Goal: Task Accomplishment & Management: Use online tool/utility

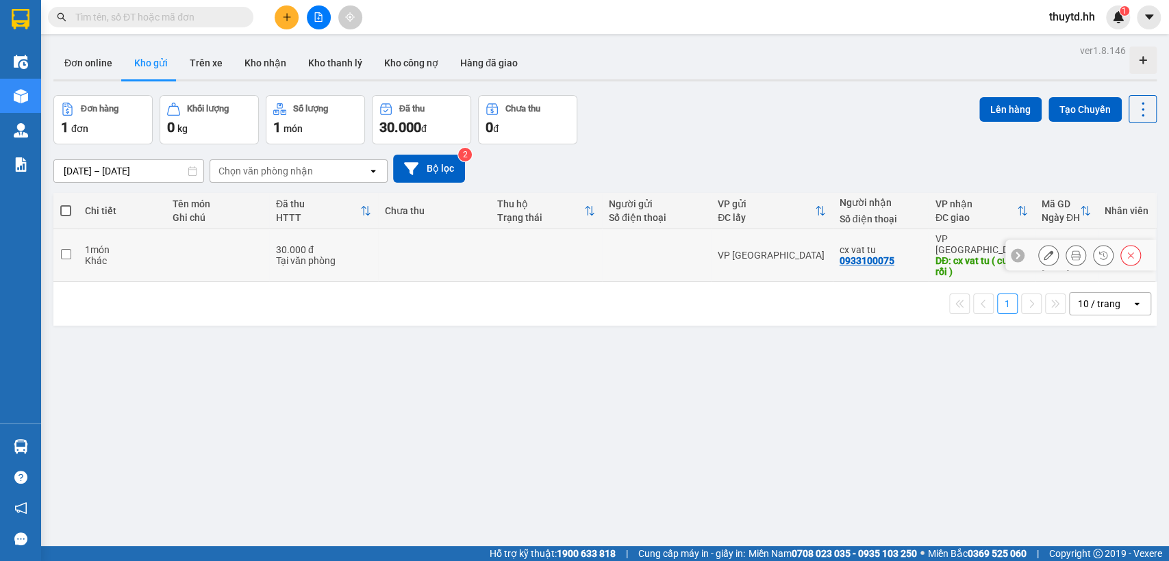
drag, startPoint x: 482, startPoint y: 253, endPoint x: 490, endPoint y: 250, distance: 8.7
click at [482, 253] on td at bounding box center [434, 255] width 112 height 53
checkbox input "true"
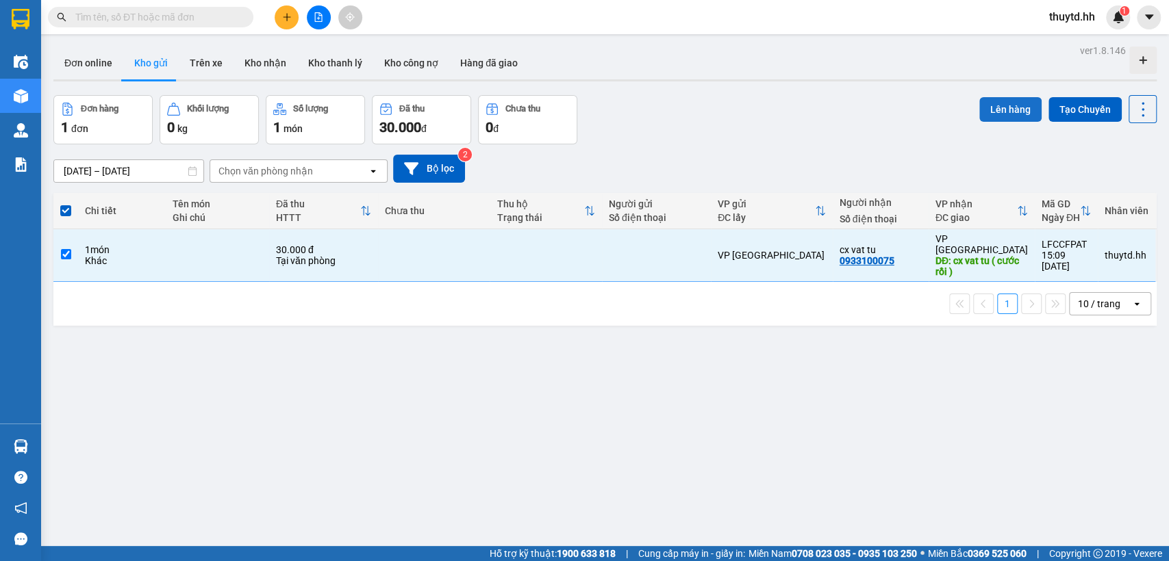
click at [1002, 105] on button "Lên hàng" at bounding box center [1010, 109] width 62 height 25
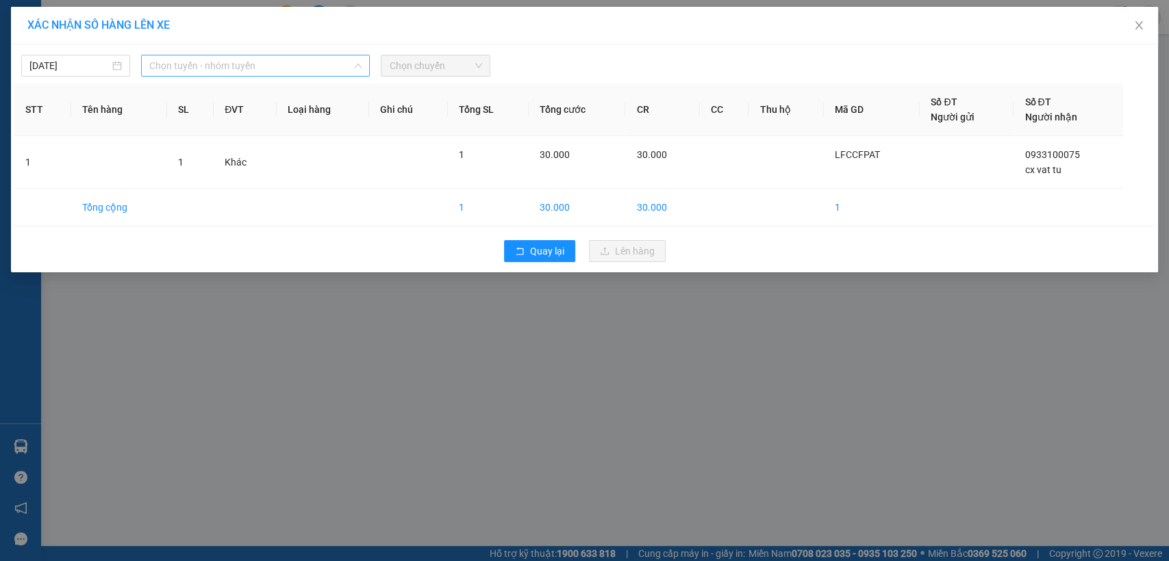
click at [348, 61] on span "Chọn tuyến - nhóm tuyến" at bounding box center [255, 65] width 212 height 21
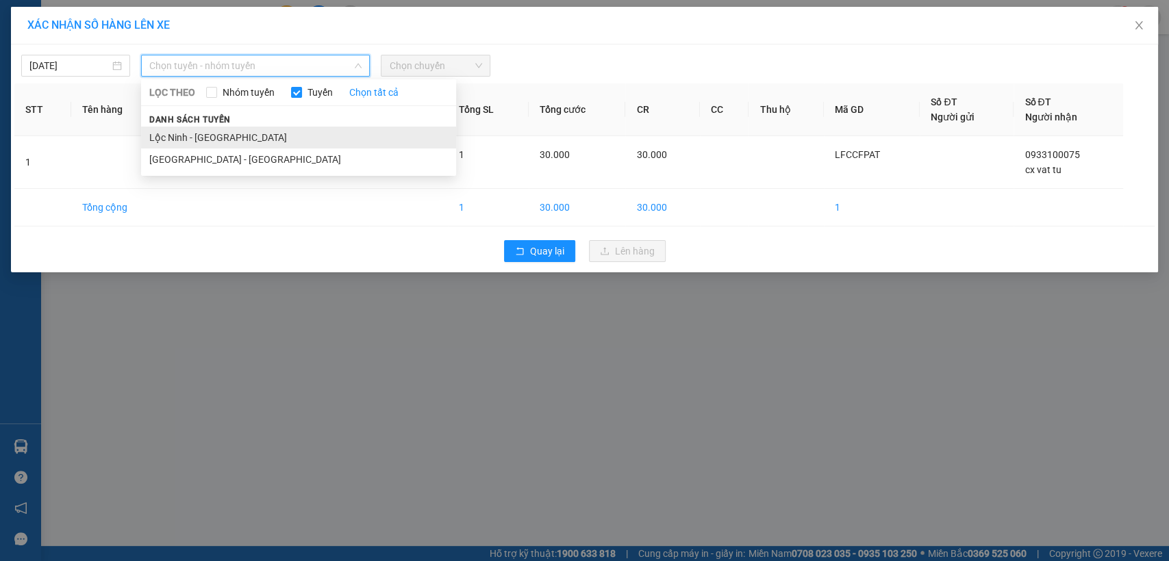
drag, startPoint x: 229, startPoint y: 133, endPoint x: 368, endPoint y: 96, distance: 143.8
click at [230, 133] on li "Lộc Ninh - [GEOGRAPHIC_DATA]" at bounding box center [298, 138] width 315 height 22
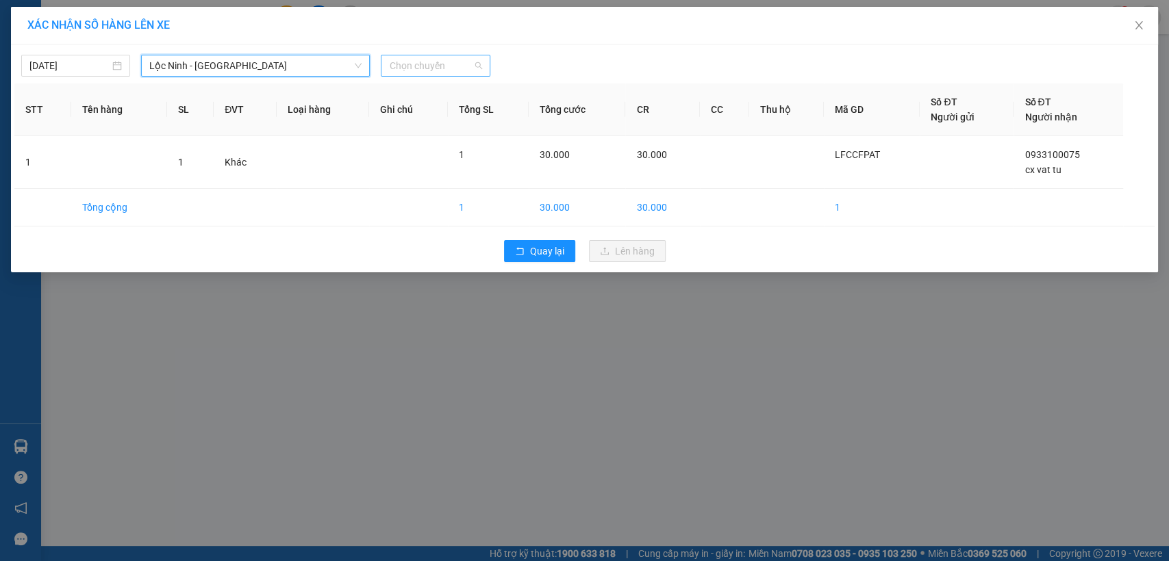
click at [438, 60] on span "Chọn chuyến" at bounding box center [435, 65] width 92 height 21
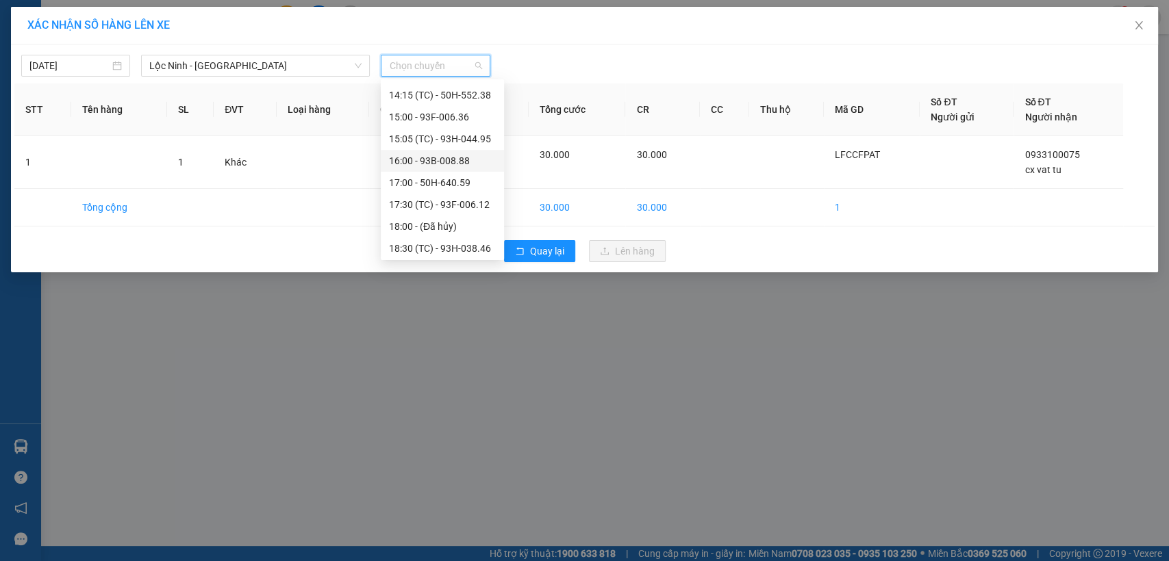
scroll to position [372, 0]
click at [453, 165] on div "16:00 - 93B-008.88" at bounding box center [442, 158] width 107 height 15
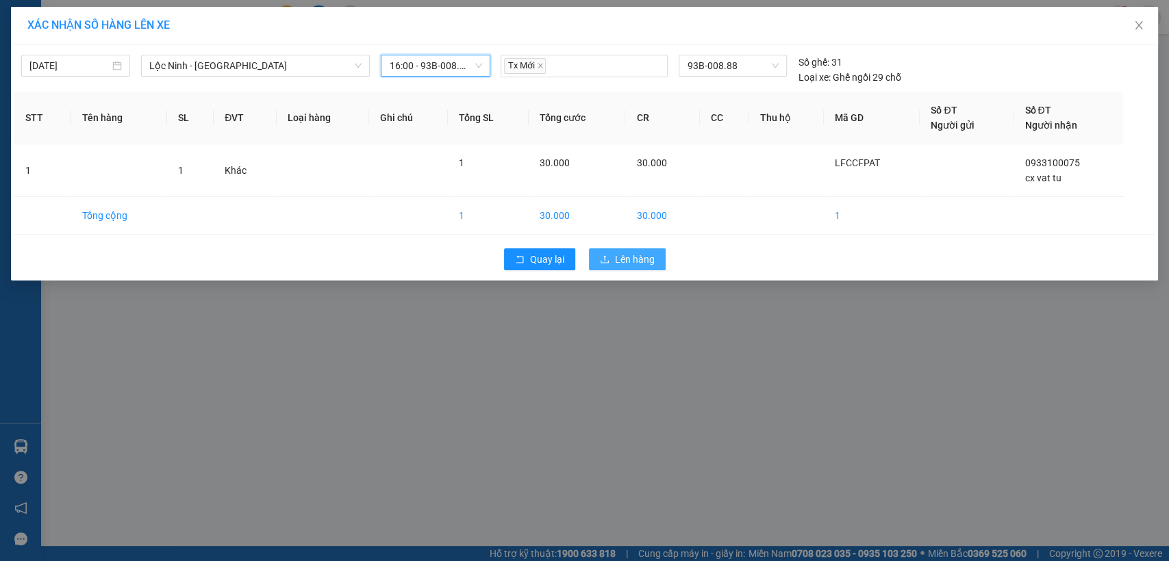
click at [623, 259] on span "Lên hàng" at bounding box center [635, 259] width 40 height 15
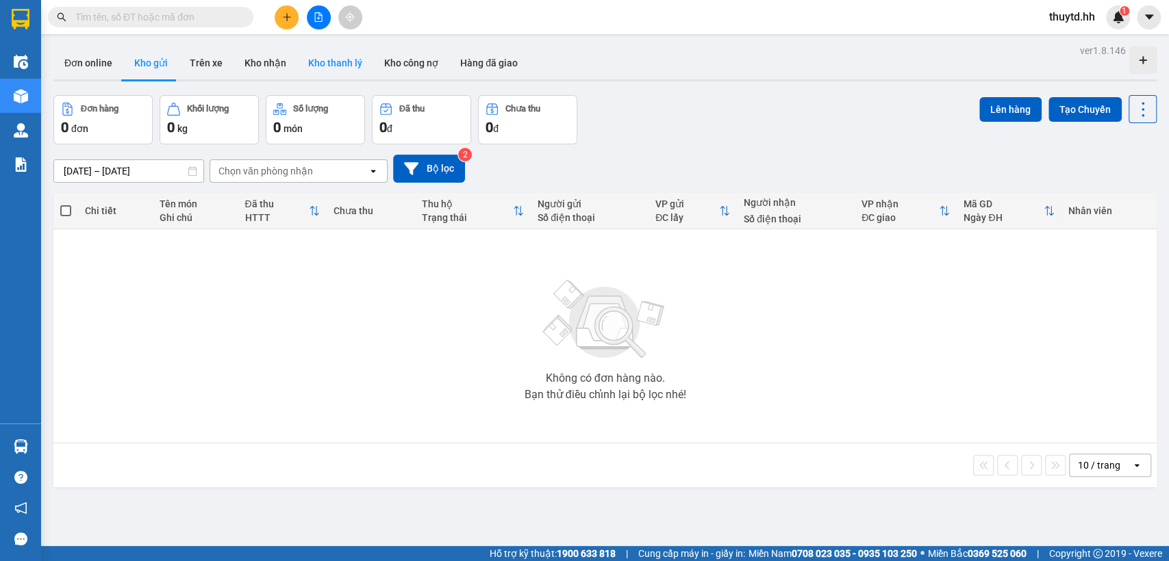
click at [334, 68] on button "Kho thanh lý" at bounding box center [335, 63] width 76 height 33
type input "[DATE] – [DATE]"
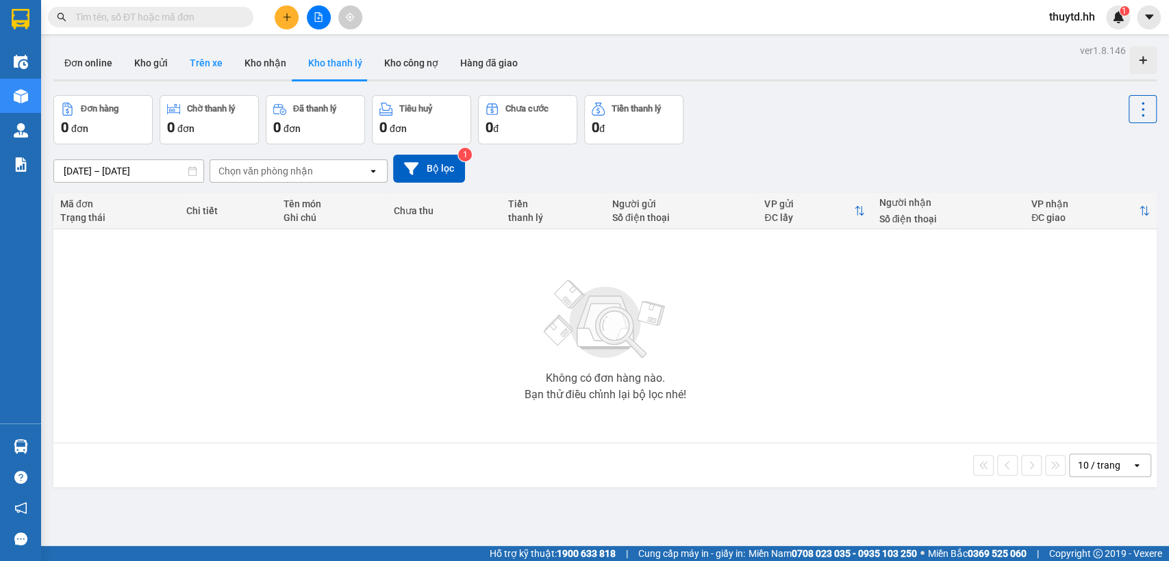
click at [203, 60] on button "Trên xe" at bounding box center [206, 63] width 55 height 33
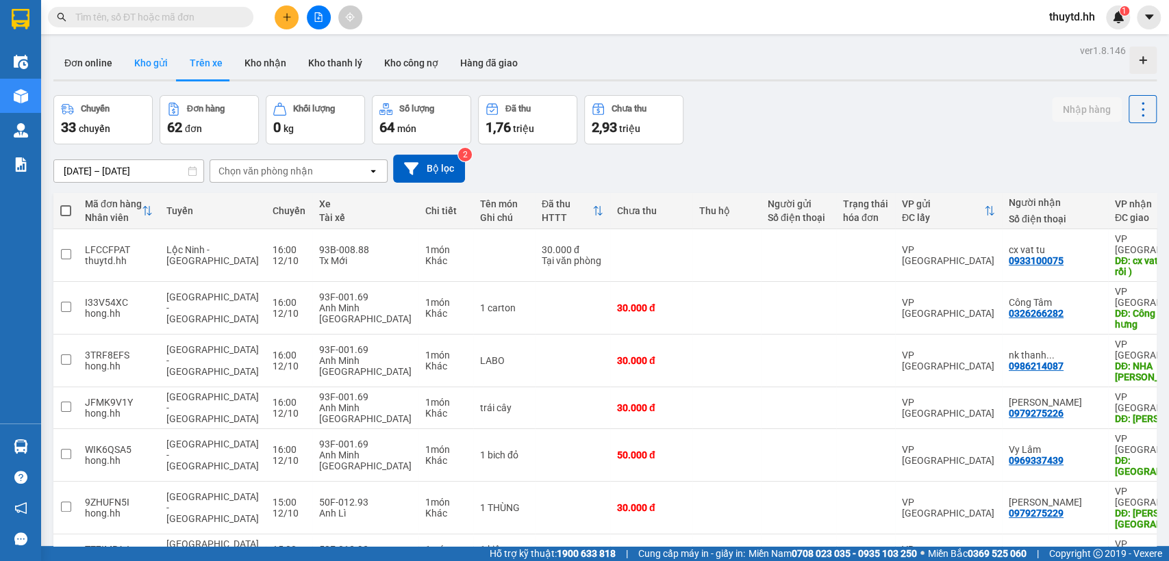
click at [148, 64] on button "Kho gửi" at bounding box center [150, 63] width 55 height 33
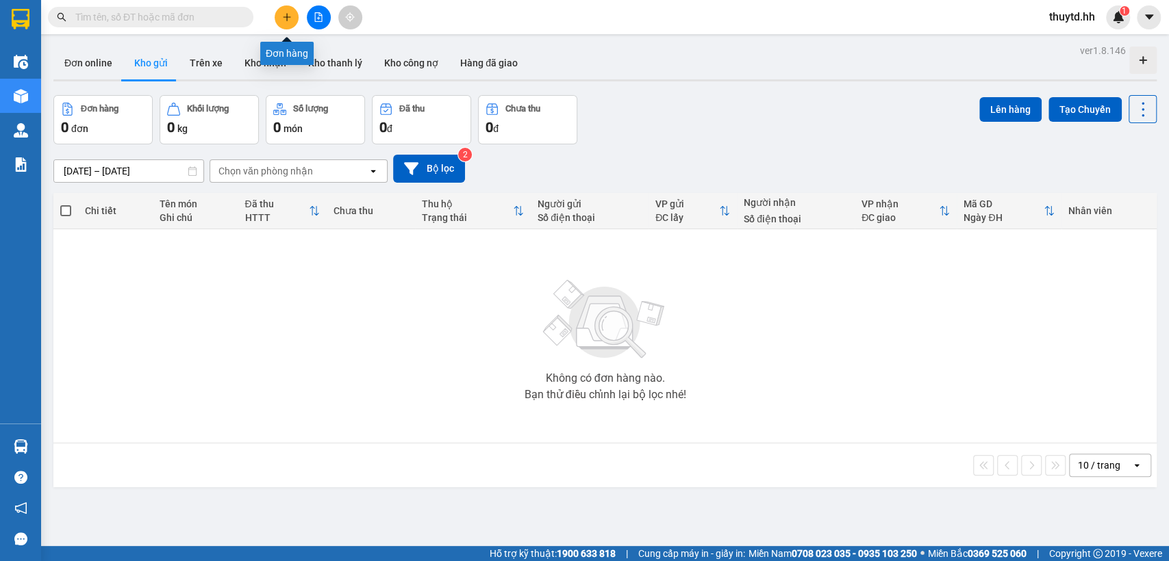
click at [288, 12] on icon "plus" at bounding box center [287, 17] width 10 height 10
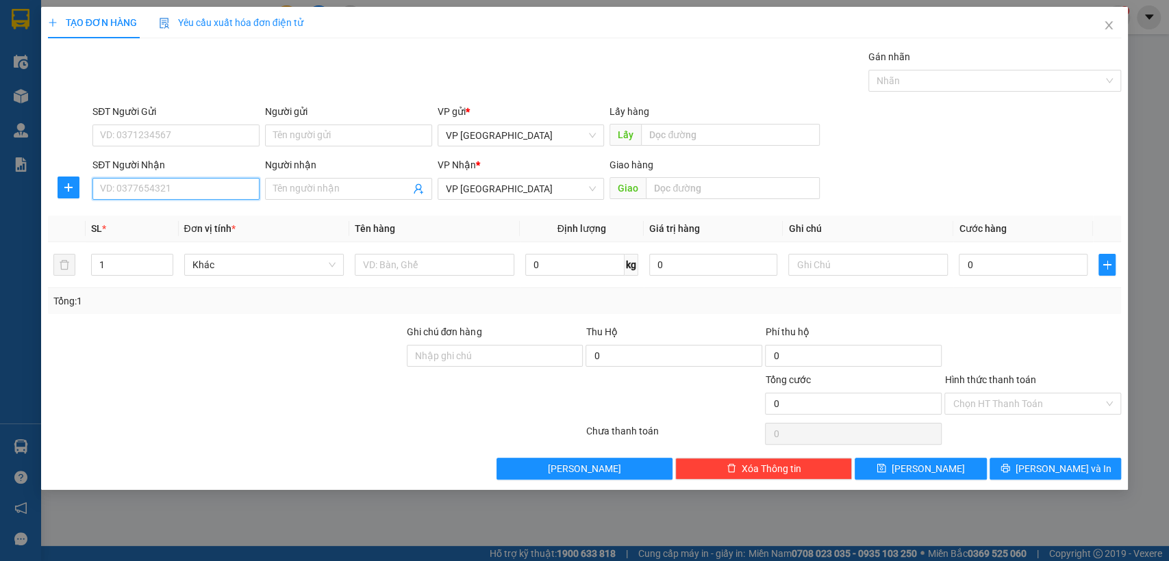
click at [213, 186] on input "SĐT Người Nhận" at bounding box center [175, 189] width 167 height 22
type input "0903965119"
click at [139, 215] on div "0903965119" at bounding box center [176, 216] width 151 height 15
type input "bai xe [cuoc rồi]"
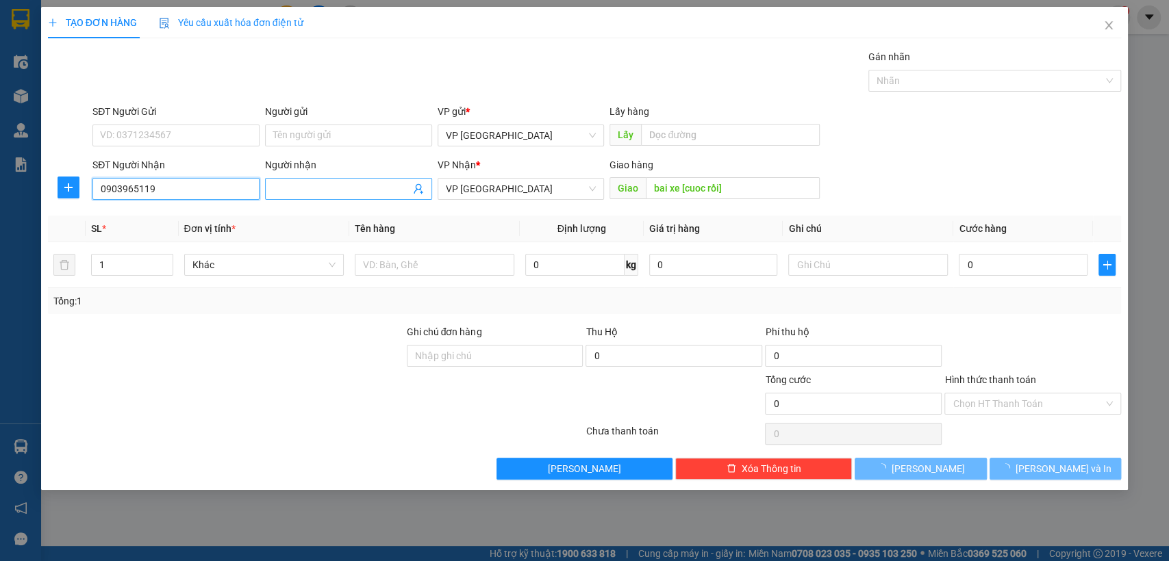
type input "70.000"
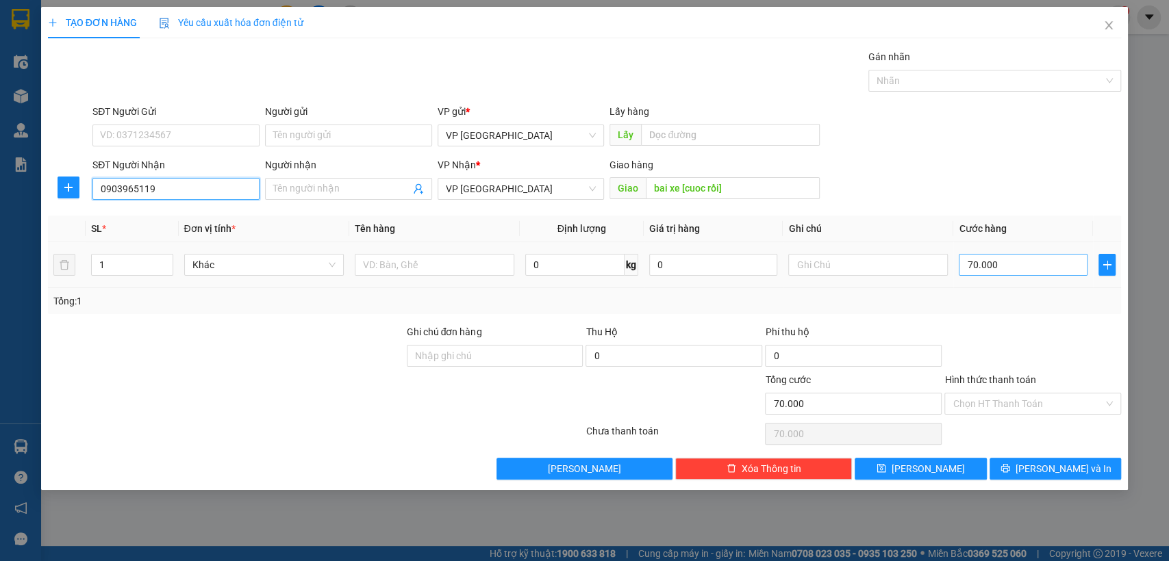
type input "0903965119"
click at [1066, 270] on input "70.000" at bounding box center [1022, 265] width 129 height 22
type input "1"
type input "10"
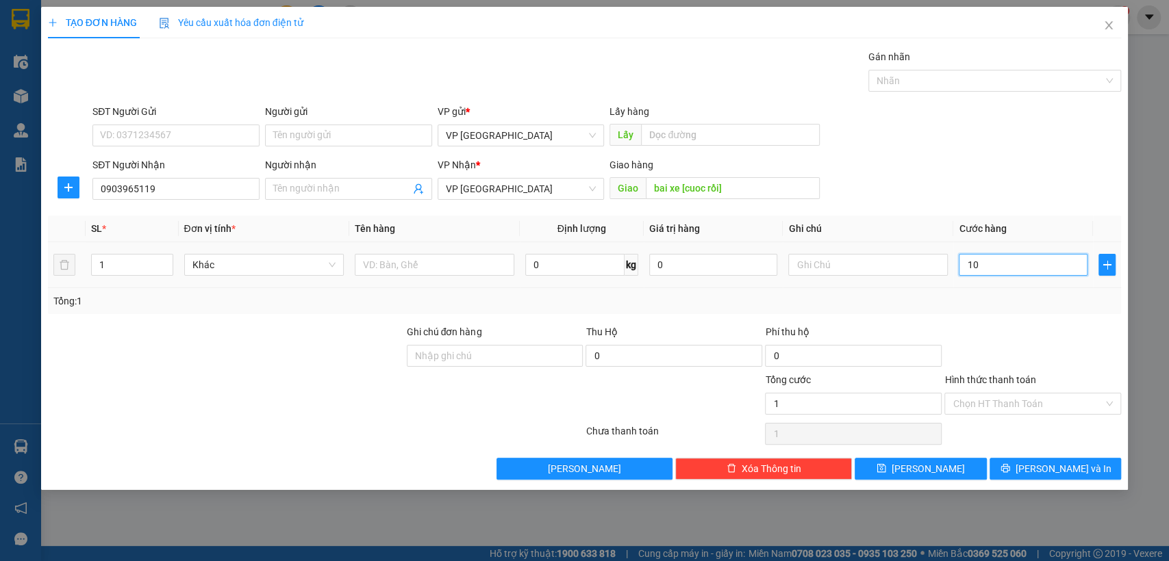
type input "10"
type input "100"
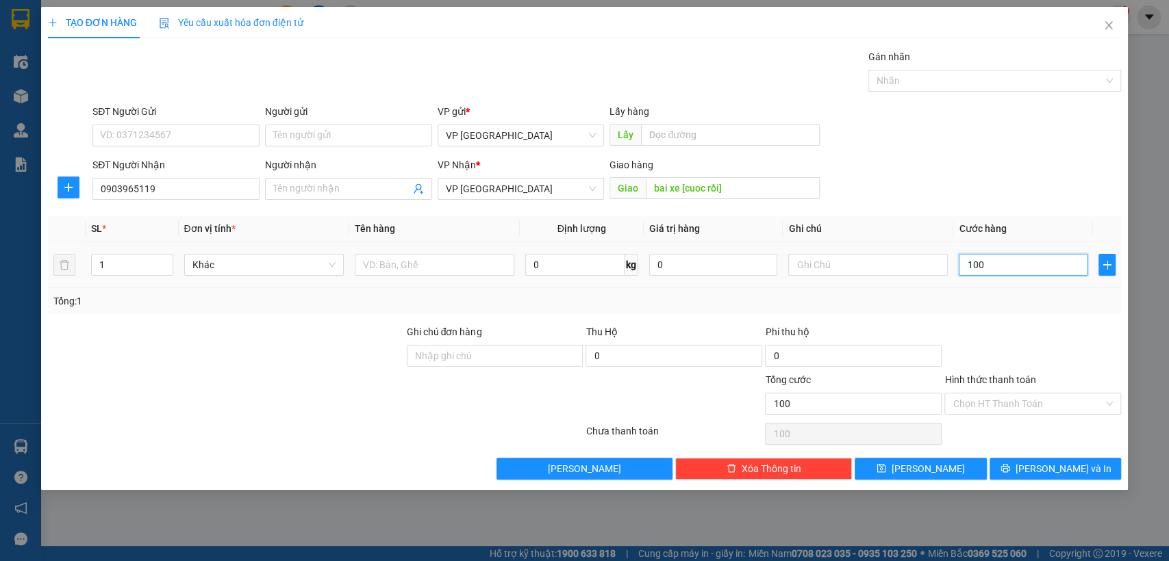
type input "1.000"
type input "10.000"
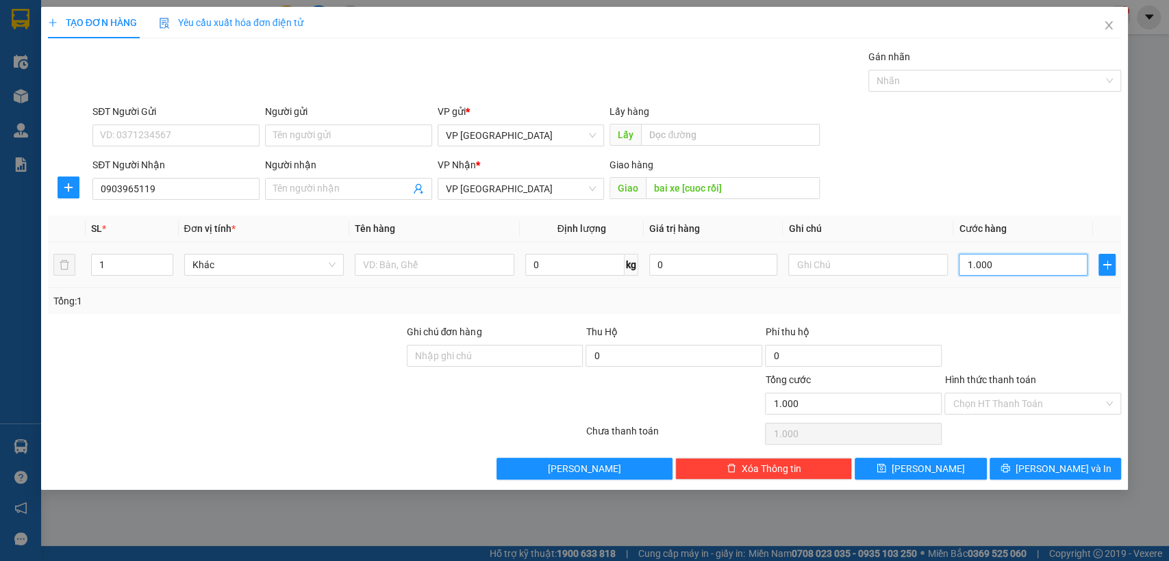
type input "10.000"
type input "100.000"
click at [1013, 405] on input "Hình thức thanh toán" at bounding box center [1027, 404] width 151 height 21
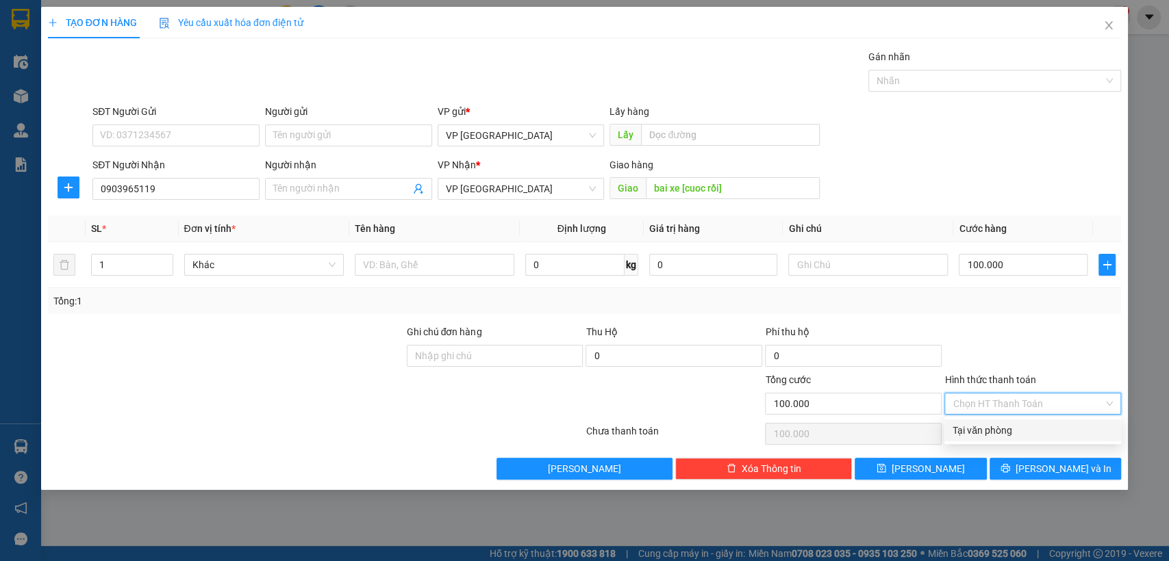
click at [999, 431] on div "Tại văn phòng" at bounding box center [1032, 430] width 160 height 15
type input "0"
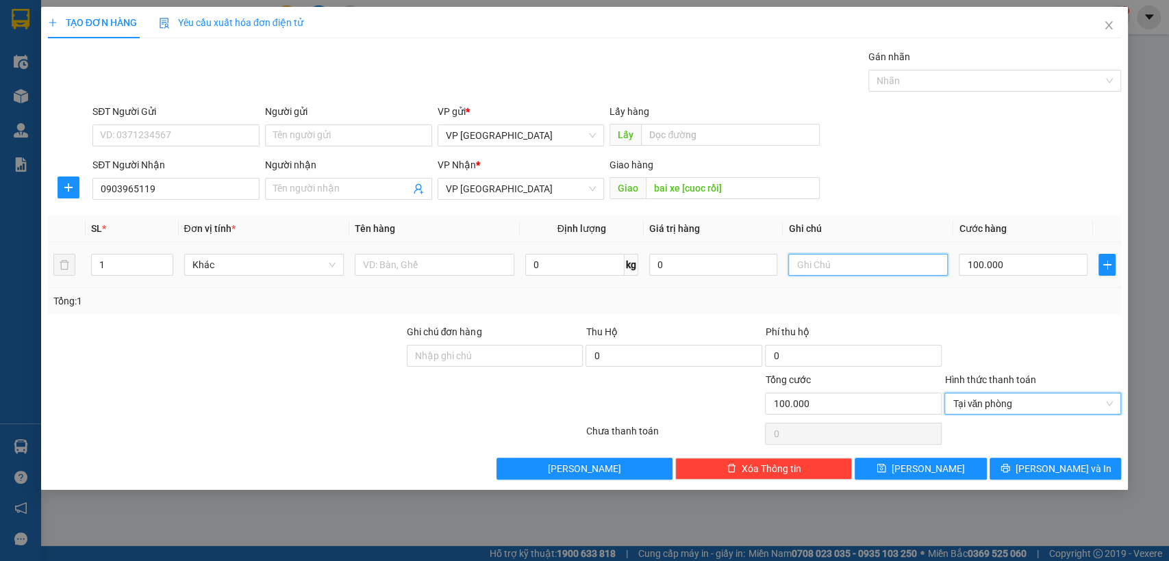
click at [858, 262] on input "text" at bounding box center [868, 265] width 160 height 22
type input "2 kiện"
click at [360, 187] on input "Người nhận" at bounding box center [341, 188] width 137 height 15
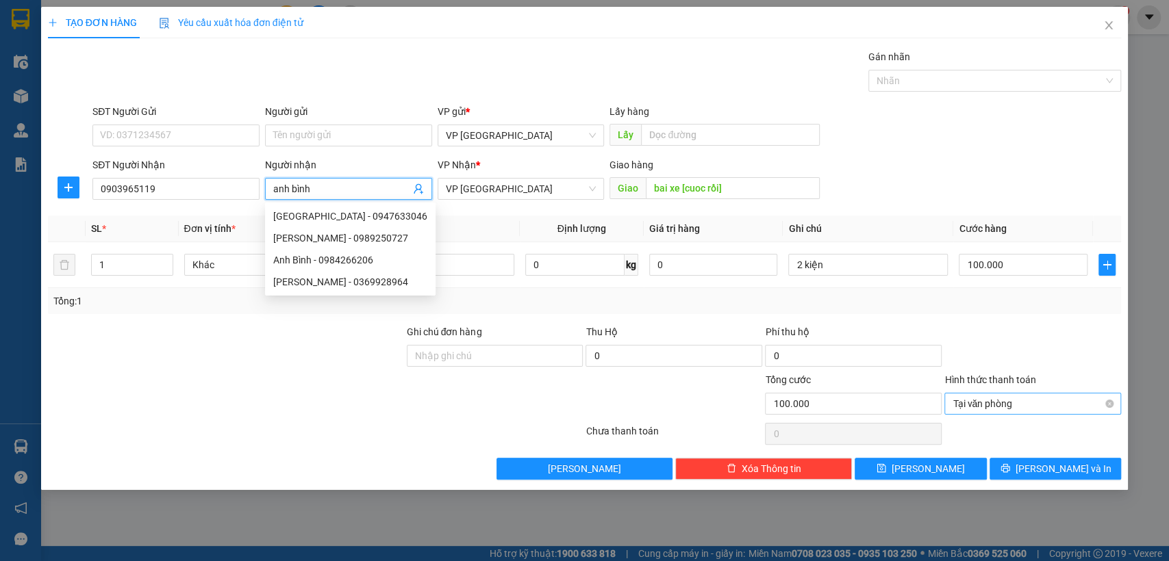
click at [1019, 396] on span "Tại văn phòng" at bounding box center [1032, 404] width 160 height 21
type input "anh bình"
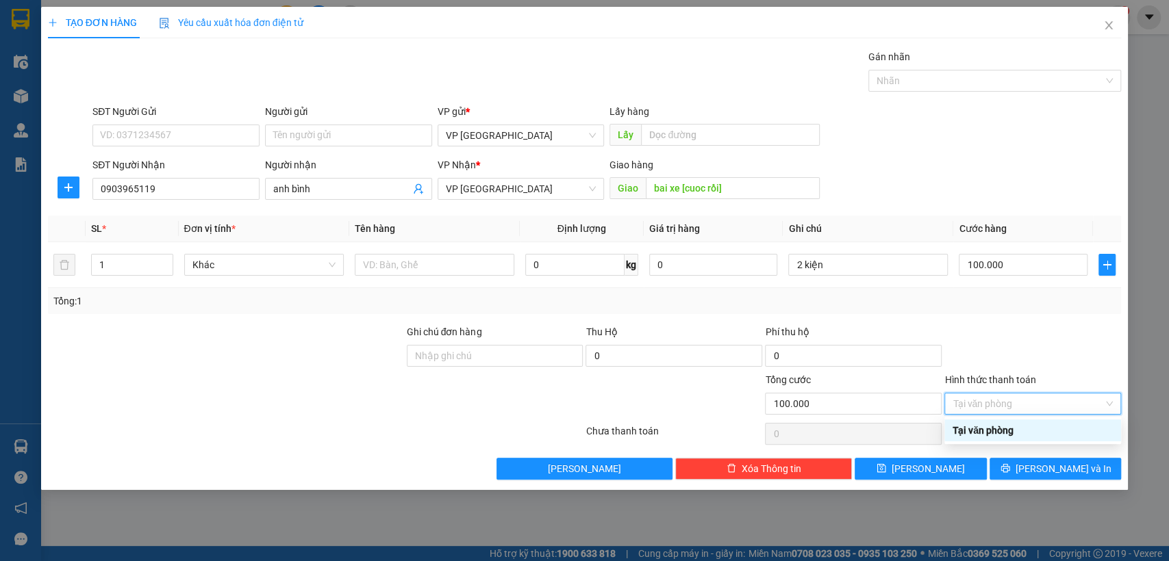
click at [1005, 429] on div "Tại văn phòng" at bounding box center [1032, 430] width 160 height 15
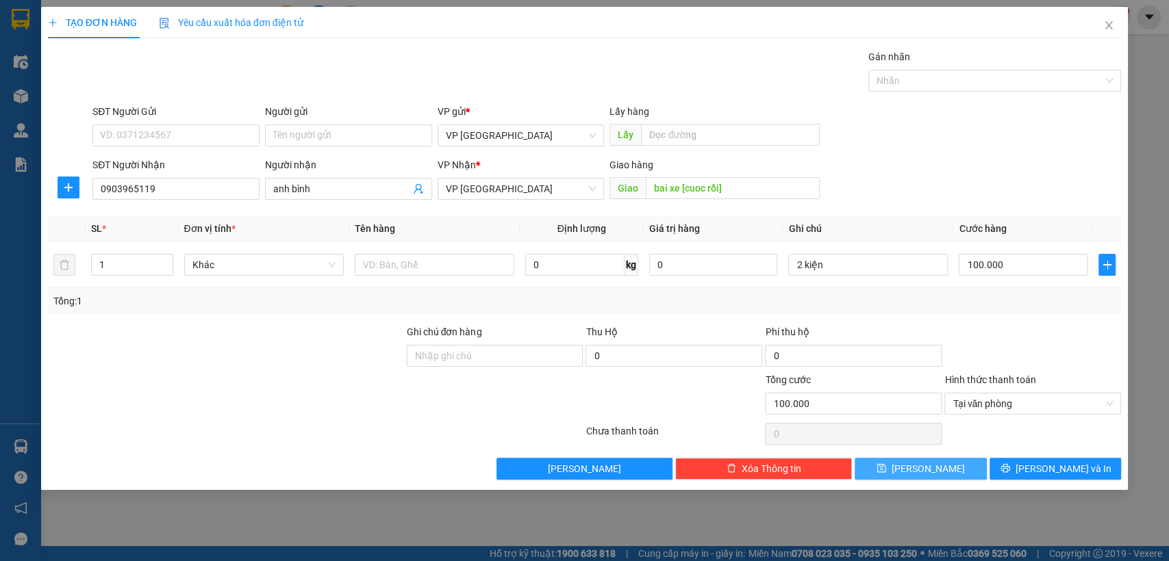
click at [919, 468] on span "[PERSON_NAME]" at bounding box center [927, 468] width 73 height 15
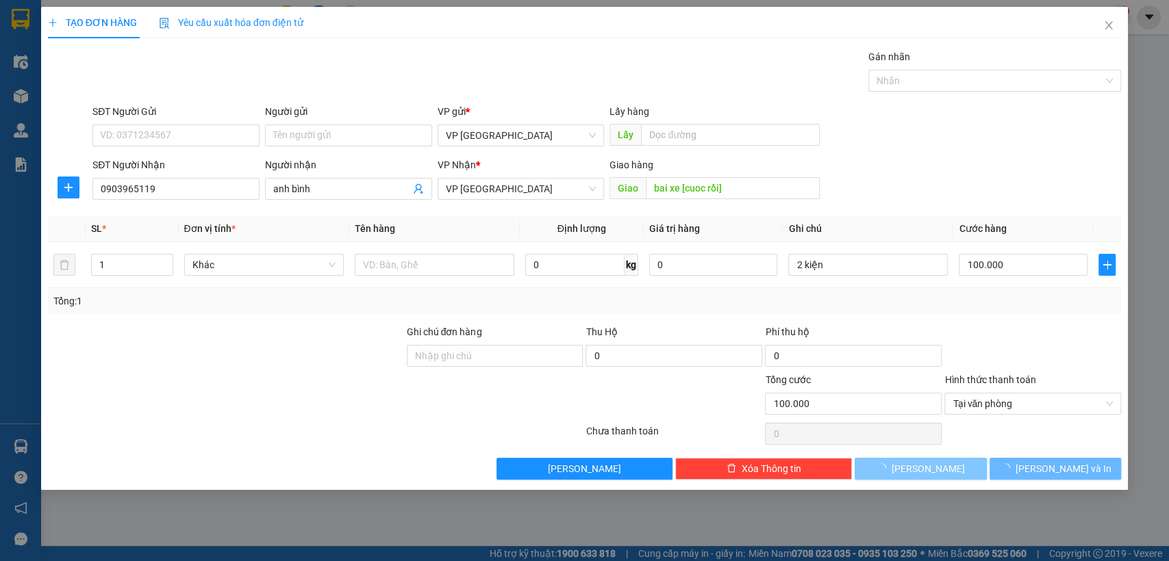
type input "0"
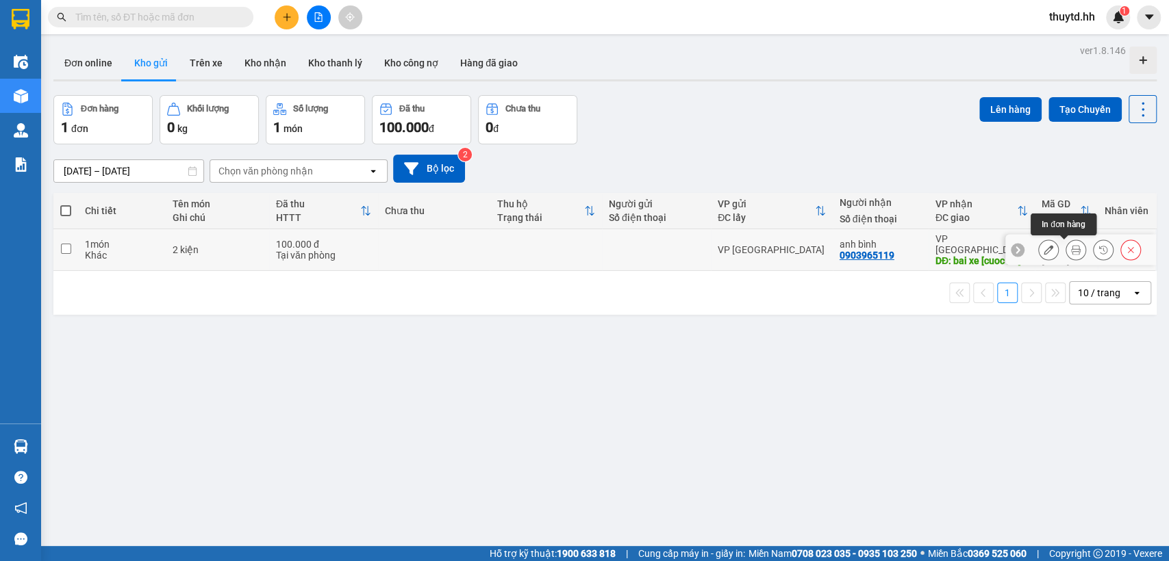
click at [1071, 251] on icon at bounding box center [1076, 250] width 10 height 10
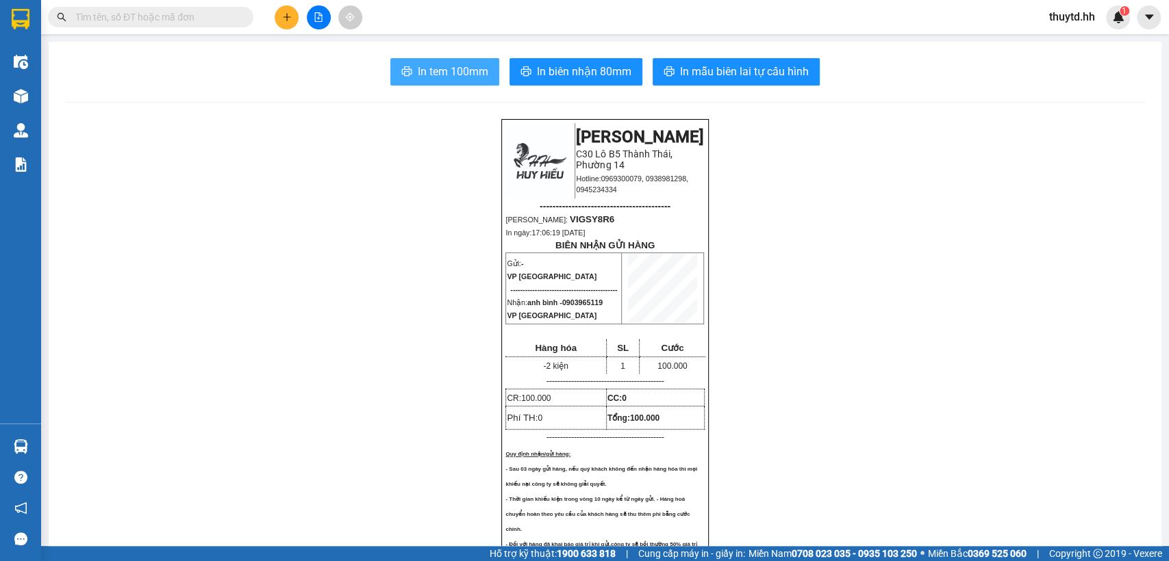
click at [422, 71] on span "In tem 100mm" at bounding box center [453, 71] width 71 height 17
click at [435, 78] on span "In tem 100mm" at bounding box center [453, 71] width 71 height 17
click at [461, 75] on span "In tem 100mm" at bounding box center [453, 71] width 71 height 17
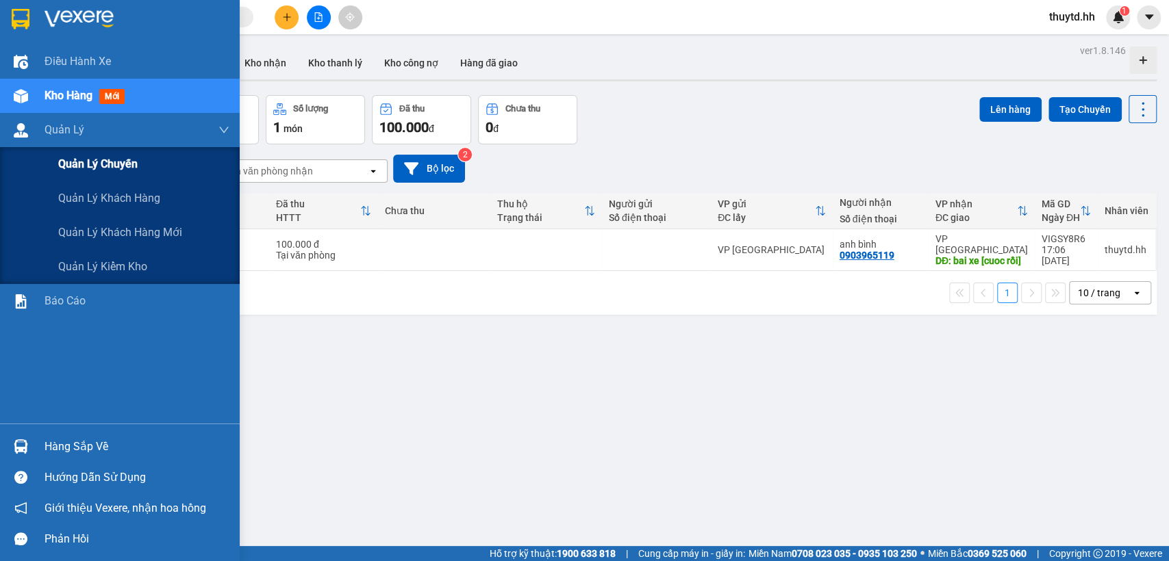
click at [110, 160] on span "Quản lý chuyến" at bounding box center [97, 163] width 79 height 17
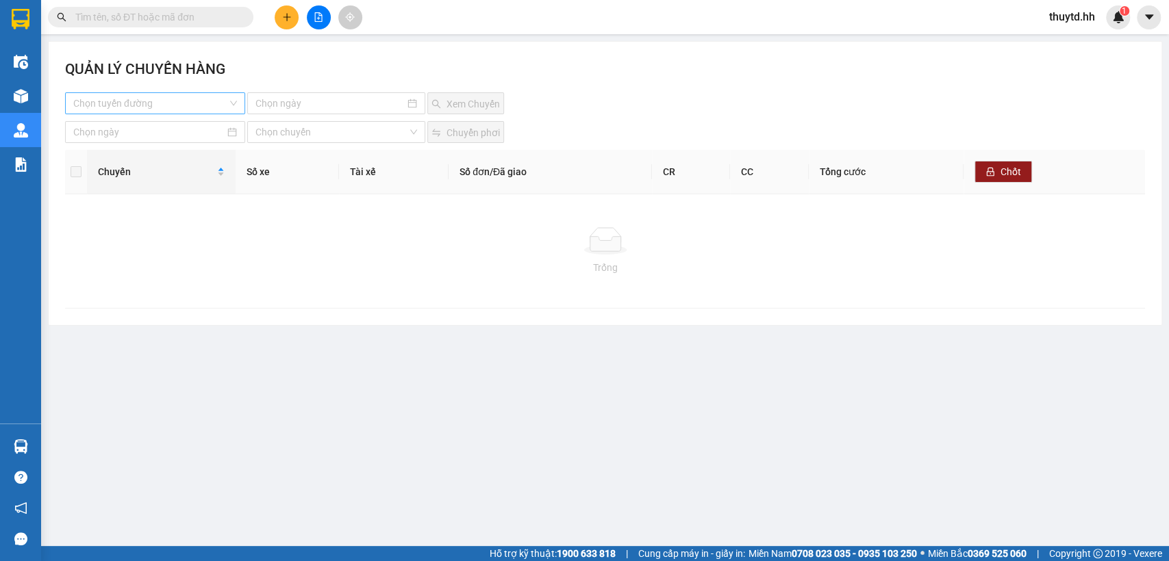
click at [149, 100] on input "search" at bounding box center [150, 103] width 154 height 21
click at [131, 129] on div "Lộc Ninh - [GEOGRAPHIC_DATA]" at bounding box center [169, 130] width 192 height 15
click at [317, 105] on input at bounding box center [329, 103] width 149 height 15
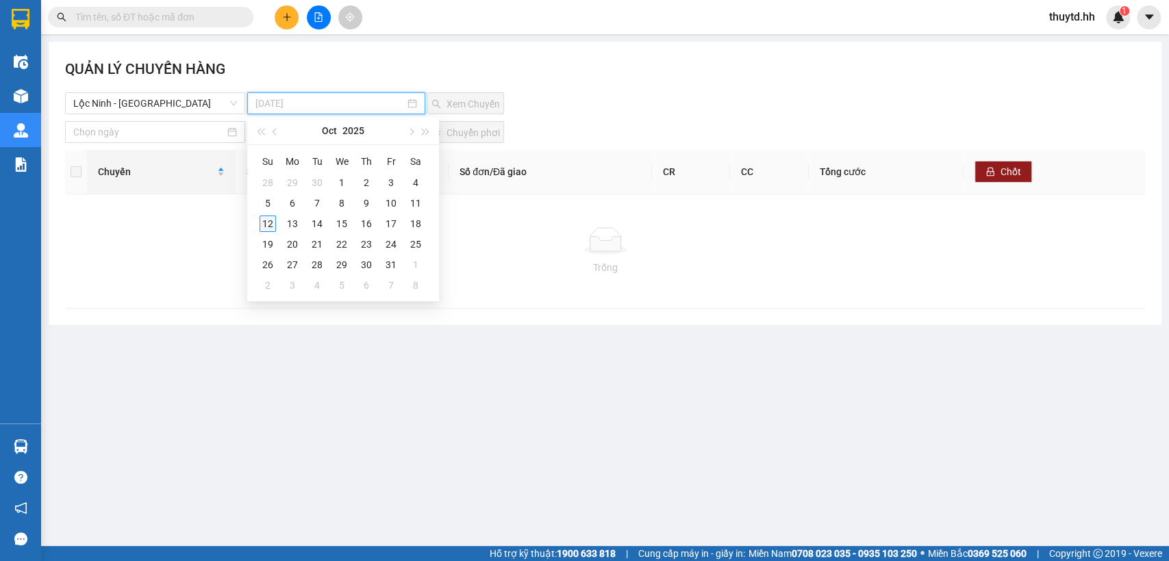
type input "[DATE]"
click at [264, 222] on div "12" at bounding box center [267, 224] width 16 height 16
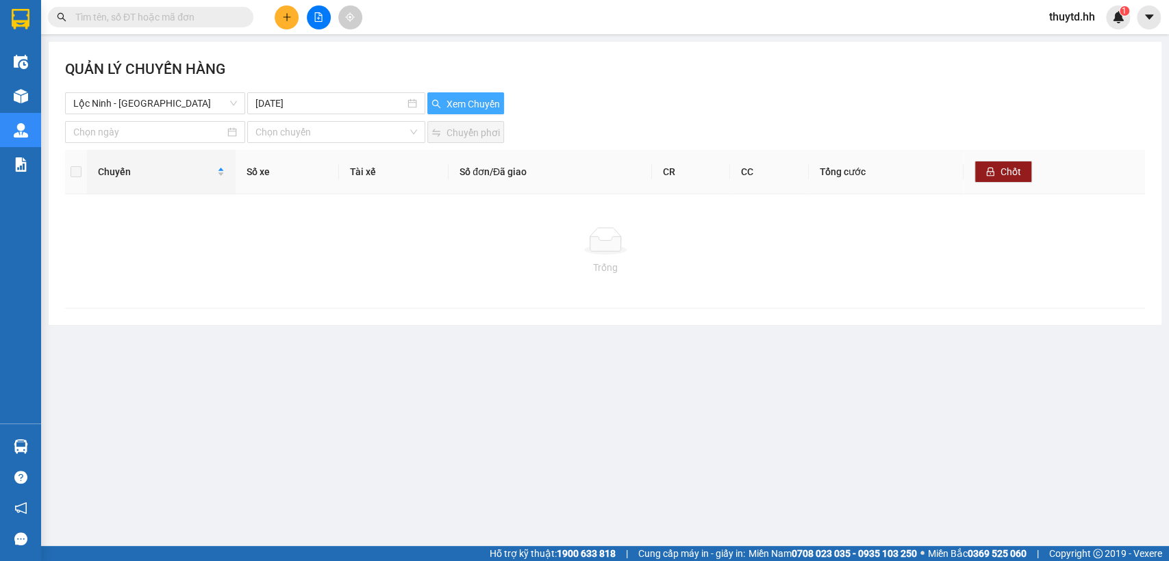
click at [459, 101] on span "Xem Chuyến" at bounding box center [472, 104] width 53 height 15
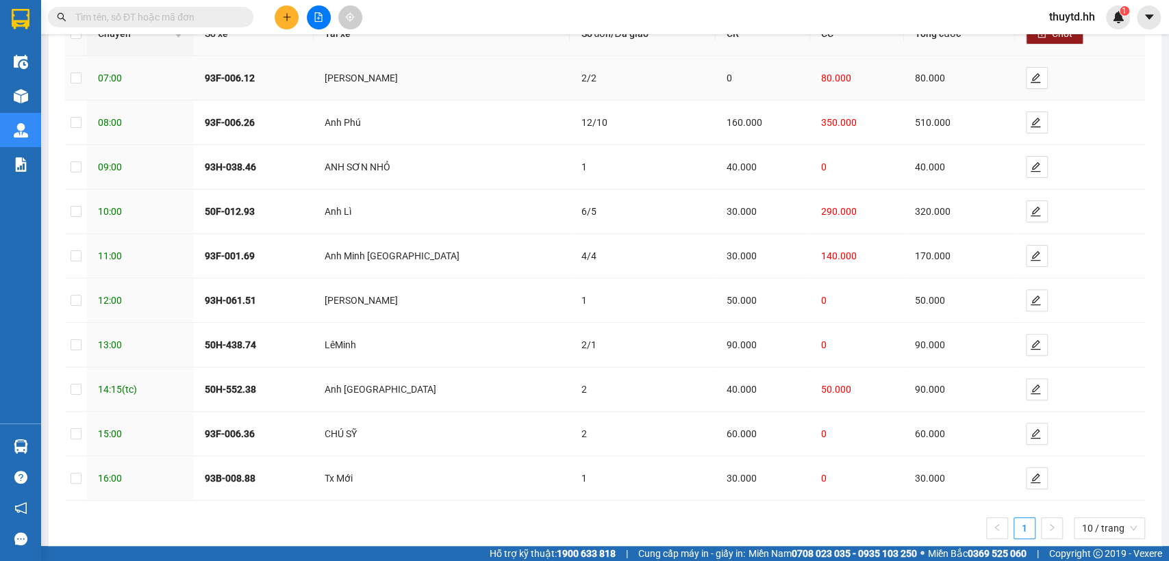
scroll to position [181, 0]
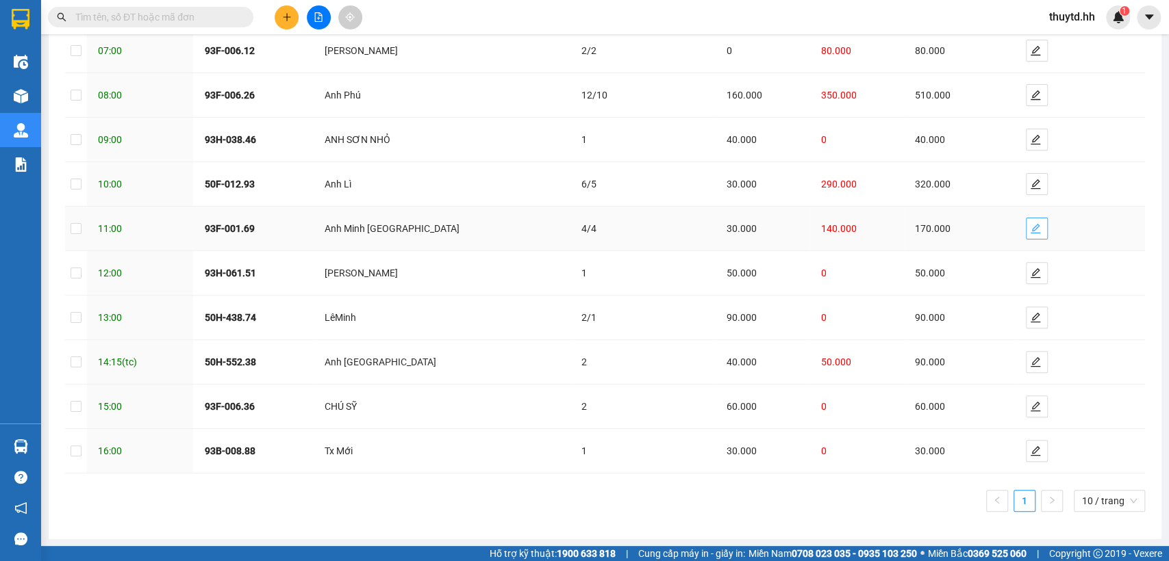
click at [1026, 234] on button "button" at bounding box center [1037, 229] width 22 height 22
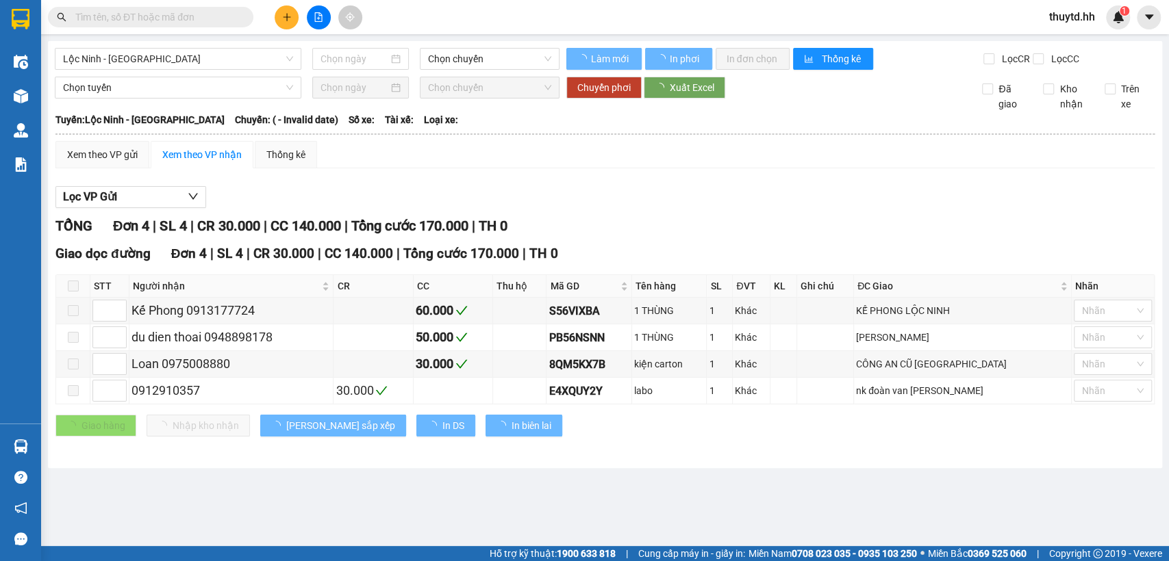
type input "[DATE]"
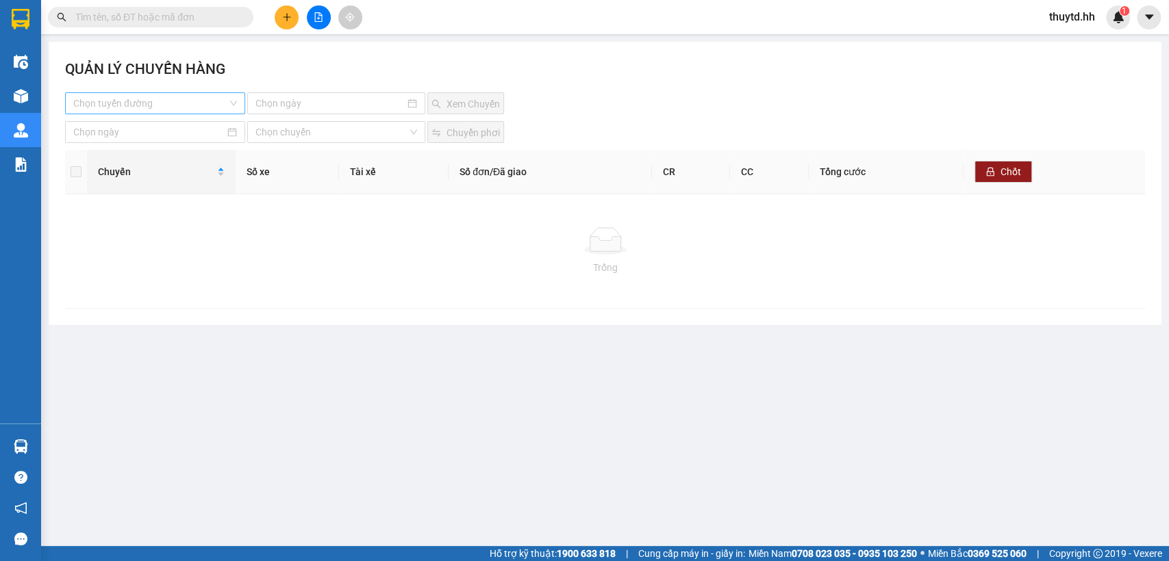
click at [164, 103] on input "search" at bounding box center [150, 103] width 154 height 21
click at [149, 131] on div "Lộc Ninh - [GEOGRAPHIC_DATA]" at bounding box center [169, 130] width 192 height 15
click at [329, 100] on input at bounding box center [329, 103] width 149 height 15
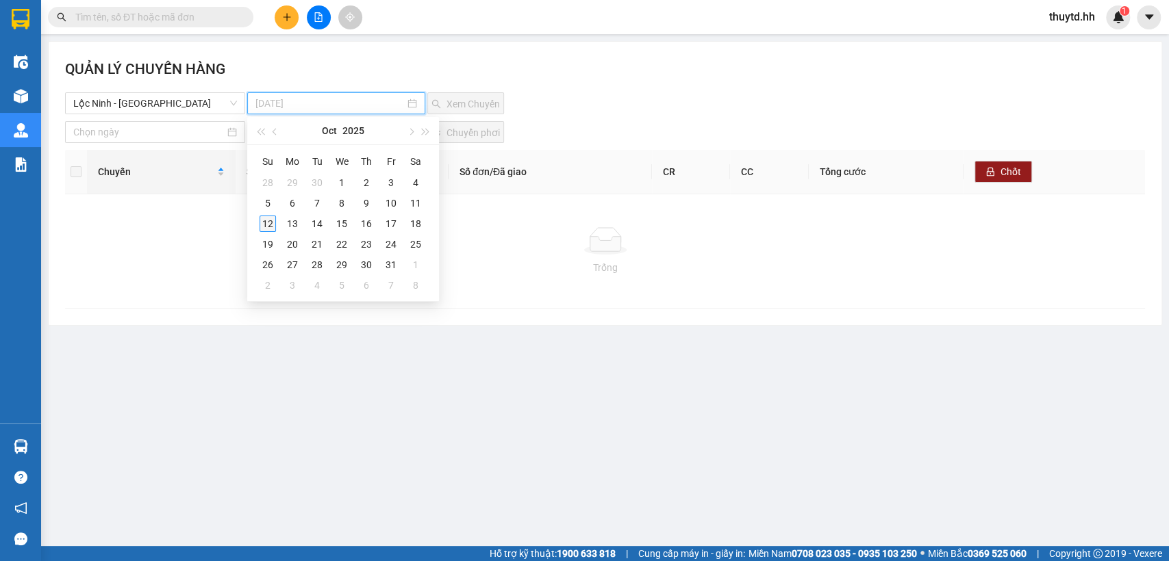
type input "[DATE]"
drag, startPoint x: 274, startPoint y: 226, endPoint x: 285, endPoint y: 219, distance: 12.9
click at [274, 225] on div "12" at bounding box center [267, 224] width 16 height 16
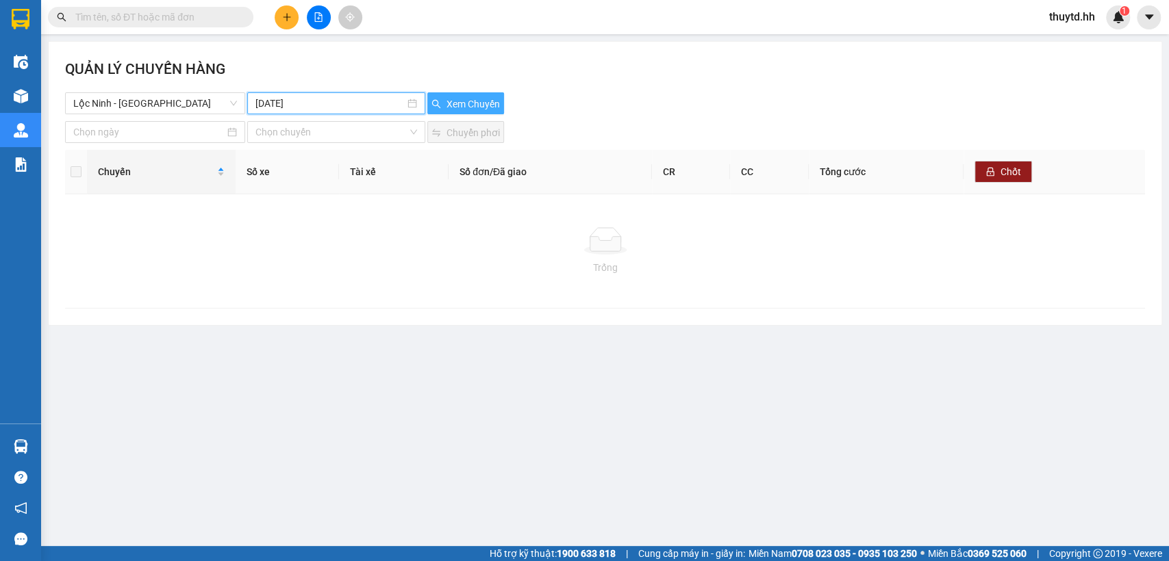
click at [449, 105] on span "Xem Chuyến" at bounding box center [472, 104] width 53 height 15
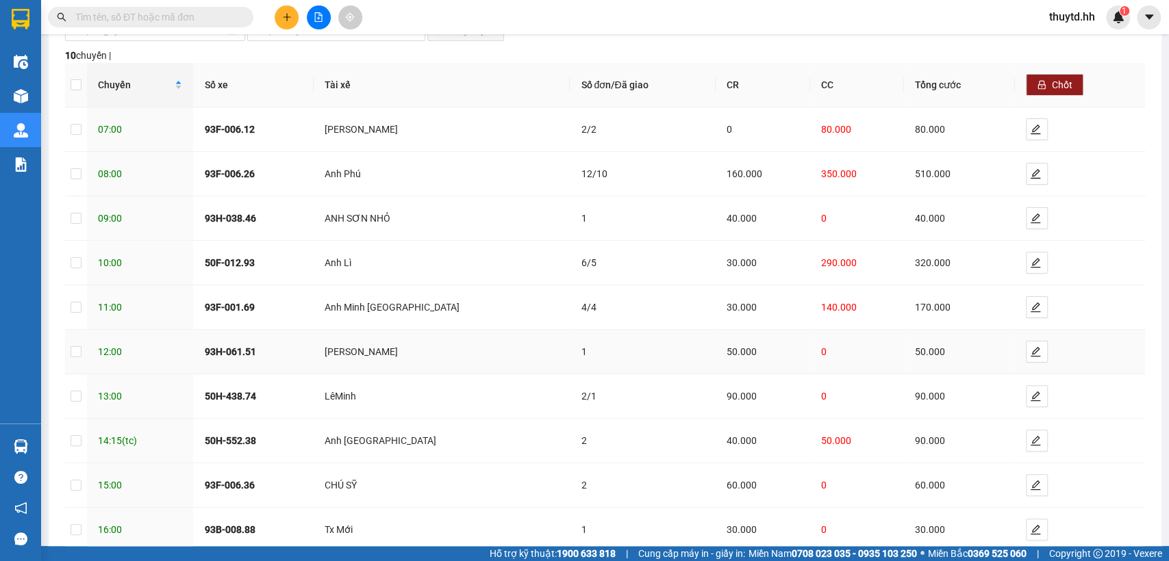
scroll to position [152, 0]
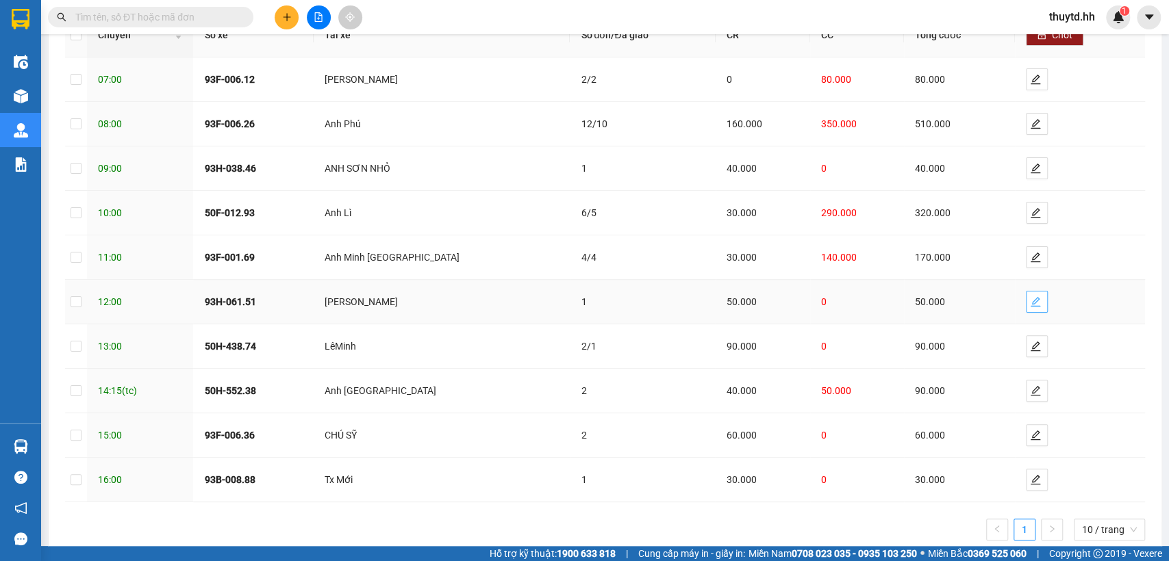
click at [1030, 304] on icon "edit" at bounding box center [1035, 301] width 11 height 11
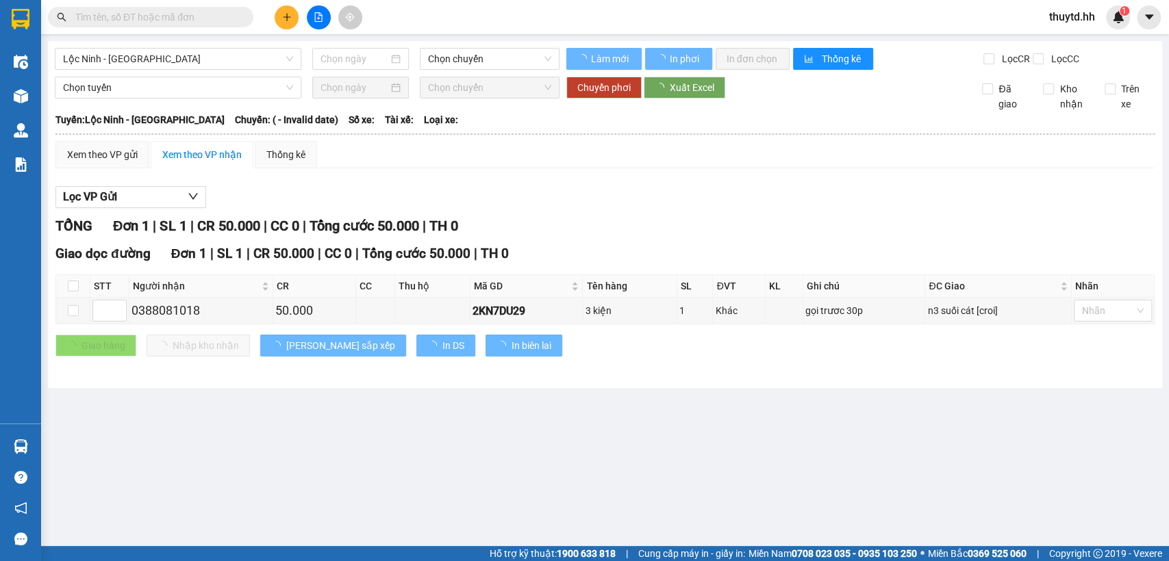
type input "[DATE]"
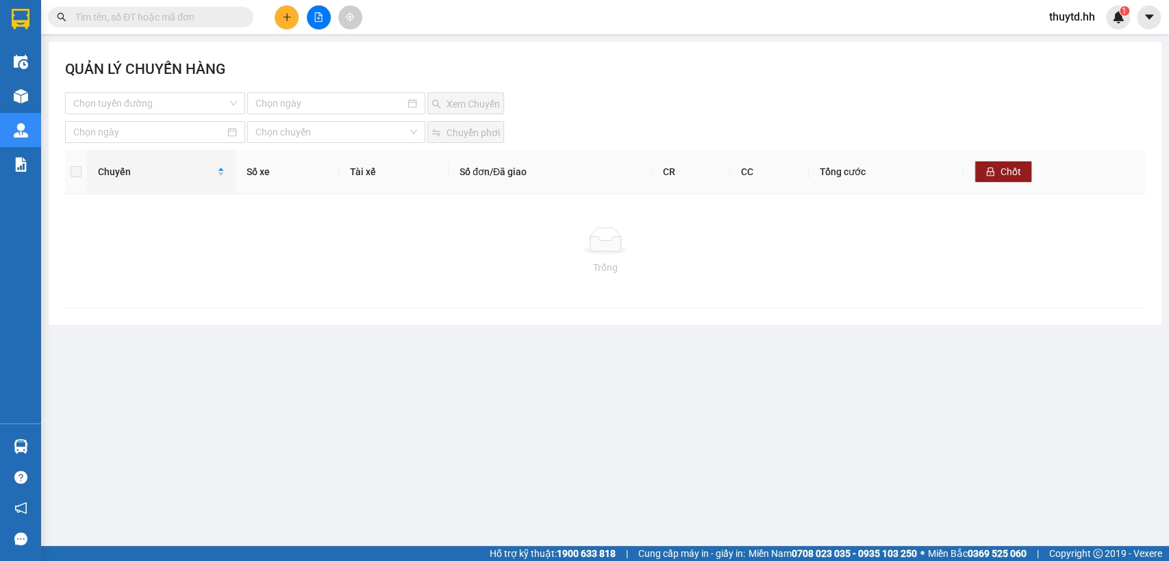
click at [177, 89] on div "QUẢN LÝ CHUYẾN HÀNG" at bounding box center [605, 75] width 1080 height 34
click at [175, 107] on input "search" at bounding box center [150, 103] width 154 height 21
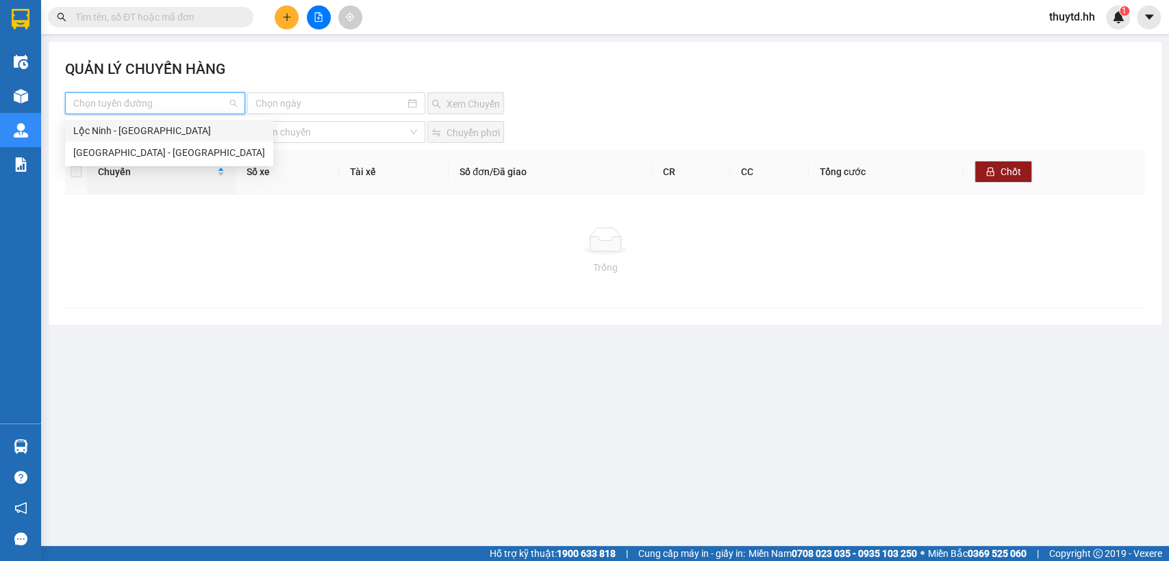
drag, startPoint x: 150, startPoint y: 136, endPoint x: 164, endPoint y: 131, distance: 15.4
click at [150, 136] on div "Lộc Ninh - [GEOGRAPHIC_DATA]" at bounding box center [169, 130] width 192 height 15
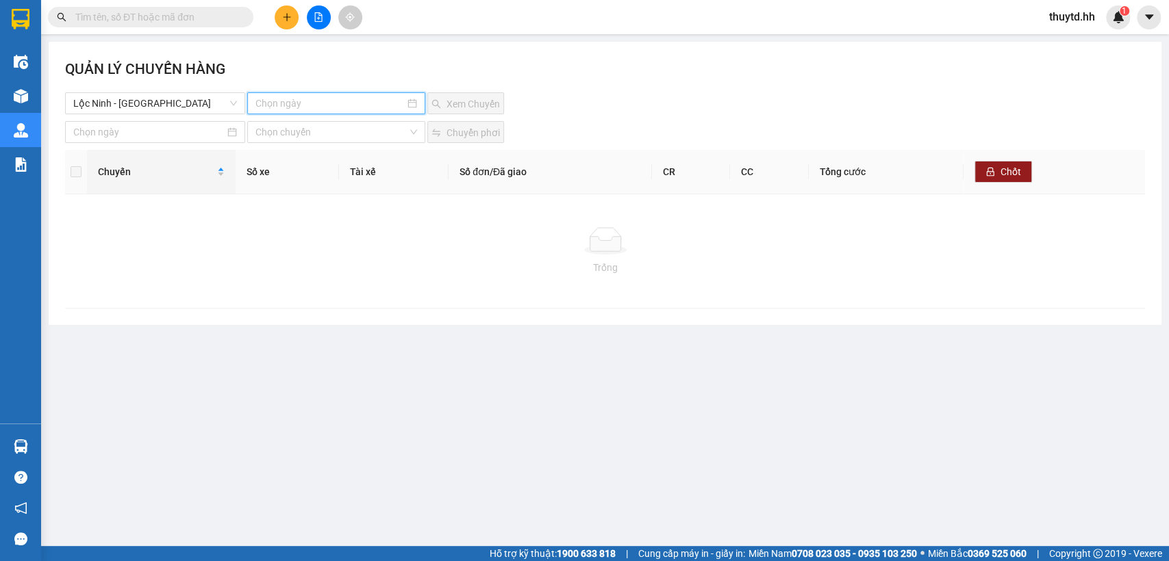
click at [311, 103] on input at bounding box center [329, 103] width 149 height 15
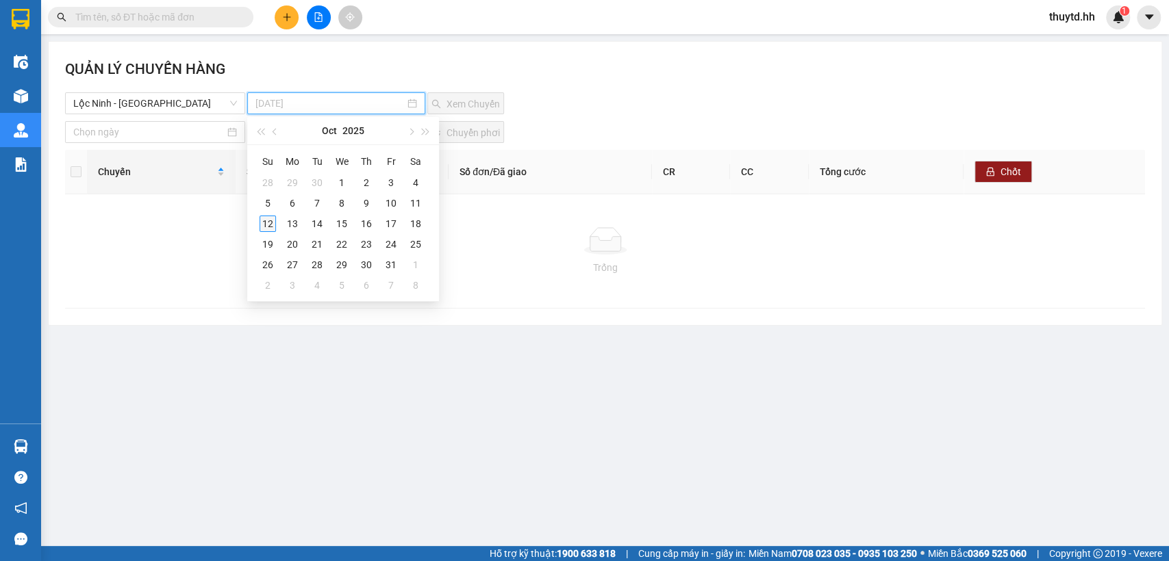
type input "[DATE]"
click at [269, 227] on div "12" at bounding box center [267, 224] width 16 height 16
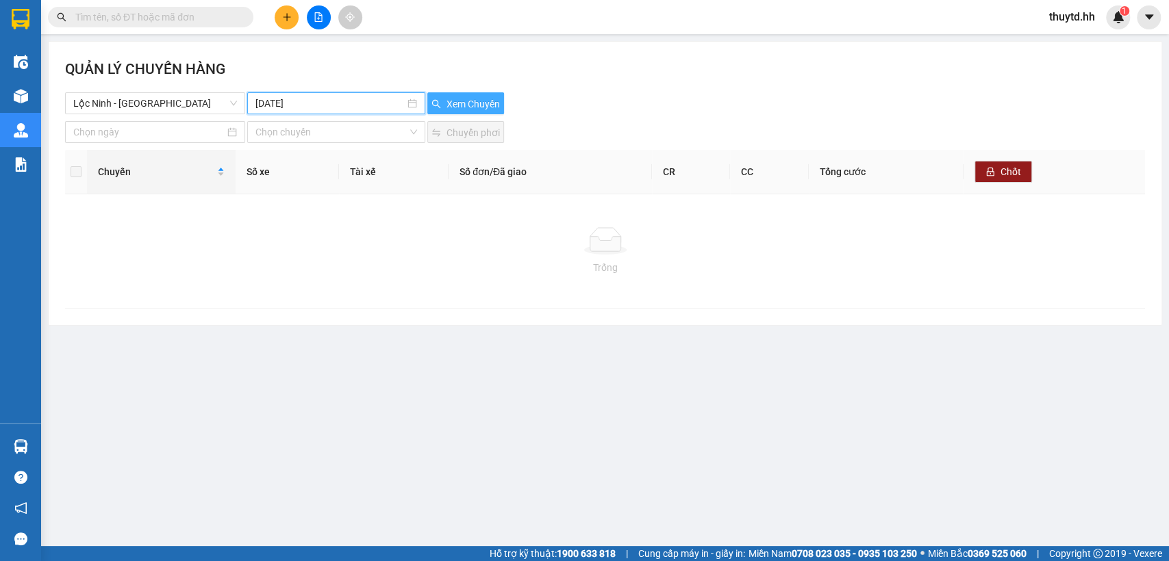
click at [472, 111] on button "Xem Chuyến" at bounding box center [465, 103] width 77 height 22
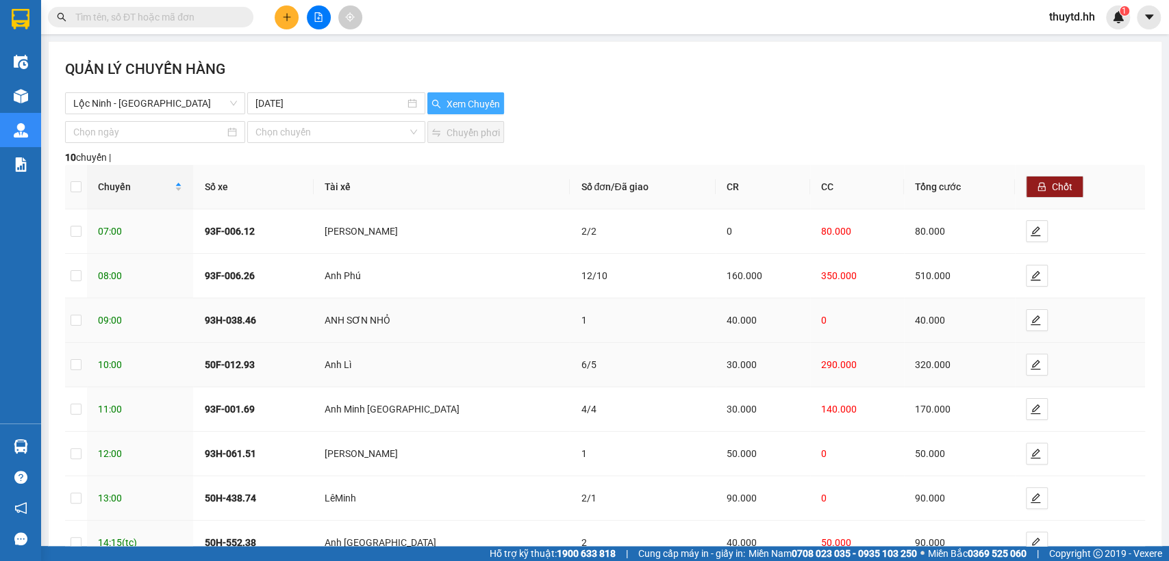
scroll to position [152, 0]
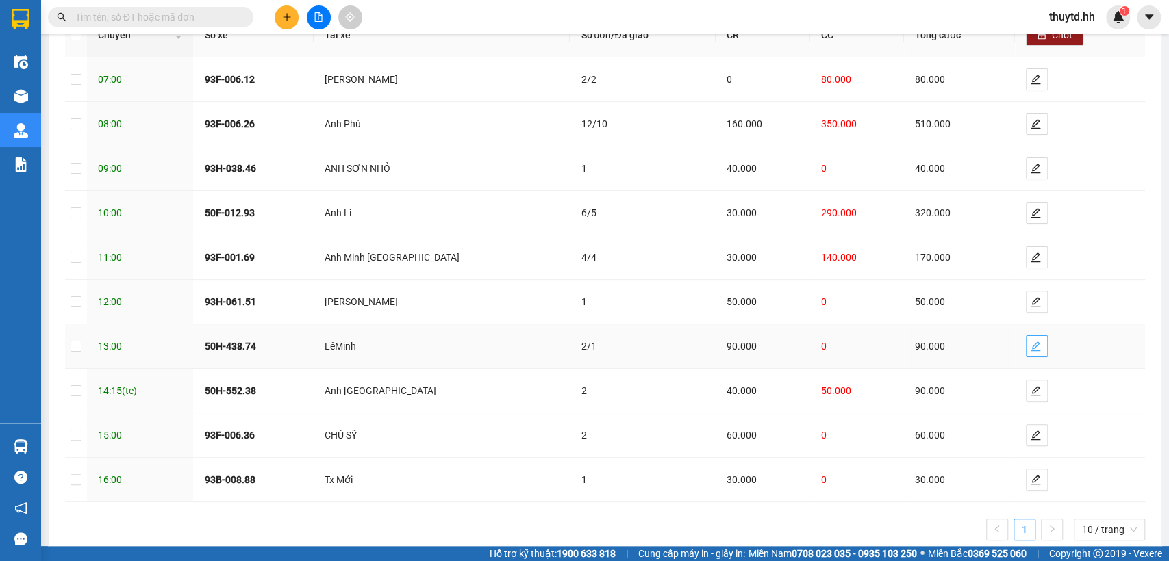
click at [1030, 351] on icon "edit" at bounding box center [1035, 346] width 11 height 11
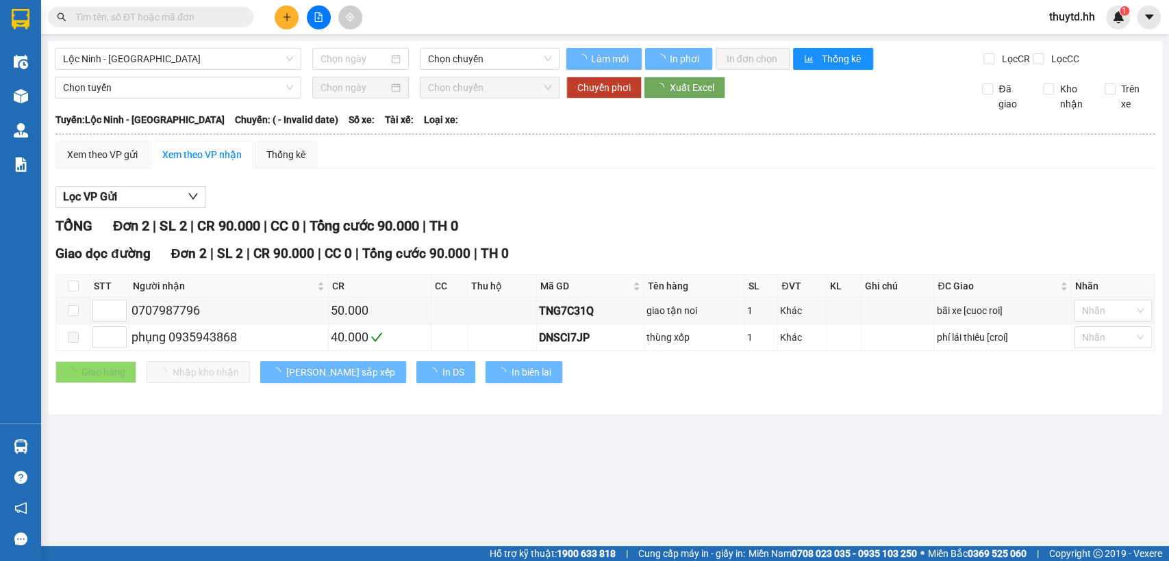
type input "[DATE]"
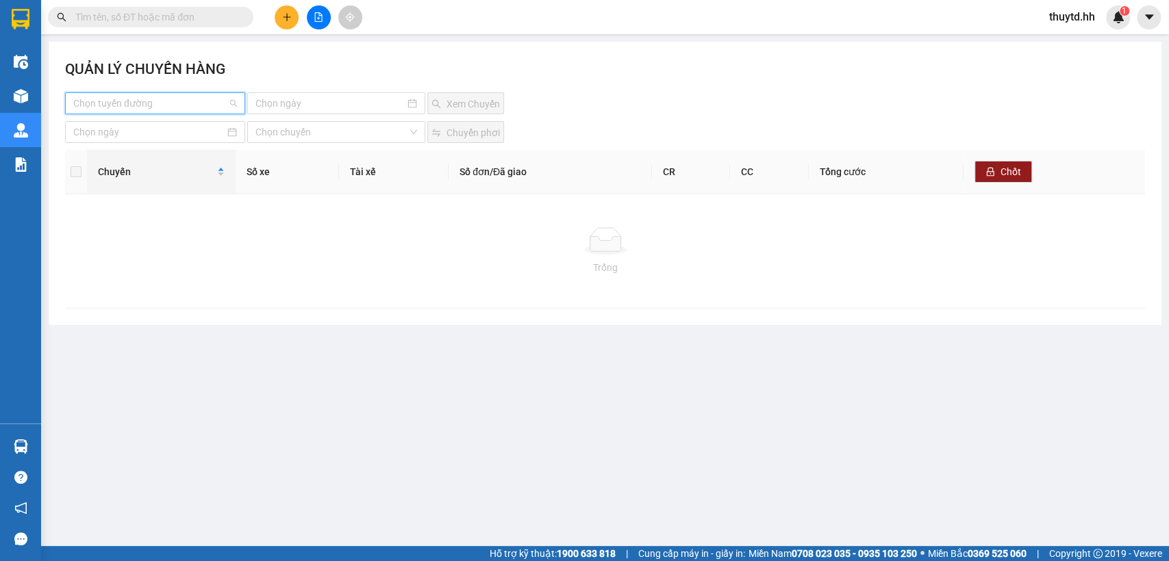
click at [227, 107] on input "search" at bounding box center [150, 103] width 154 height 21
click at [133, 130] on div "Lộc Ninh - [GEOGRAPHIC_DATA]" at bounding box center [169, 130] width 192 height 15
click at [318, 101] on input at bounding box center [329, 103] width 149 height 15
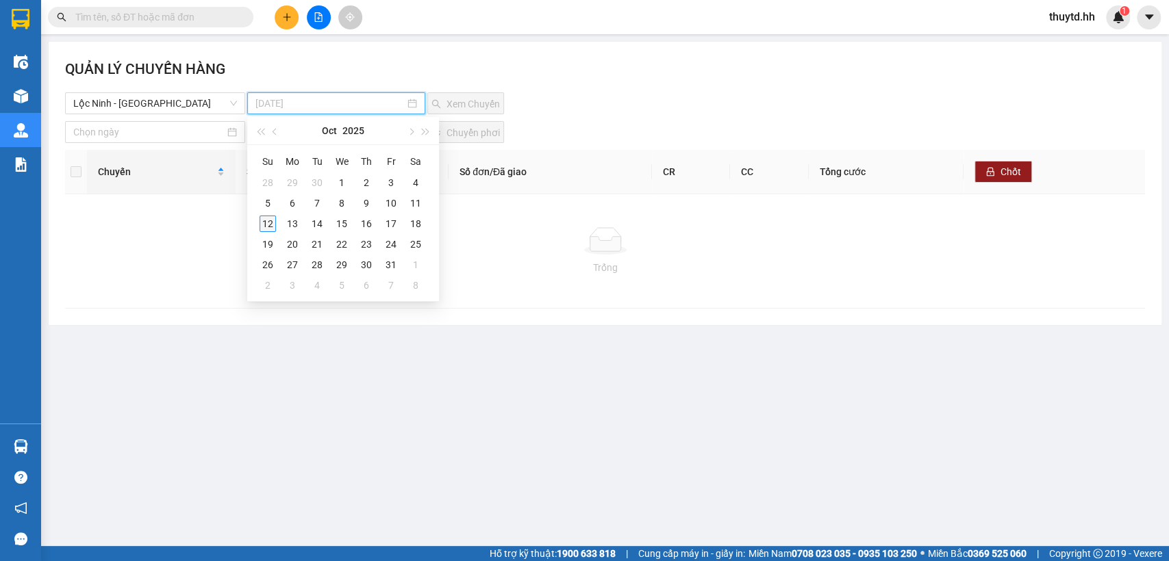
type input "[DATE]"
click at [263, 217] on div "12" at bounding box center [267, 224] width 16 height 16
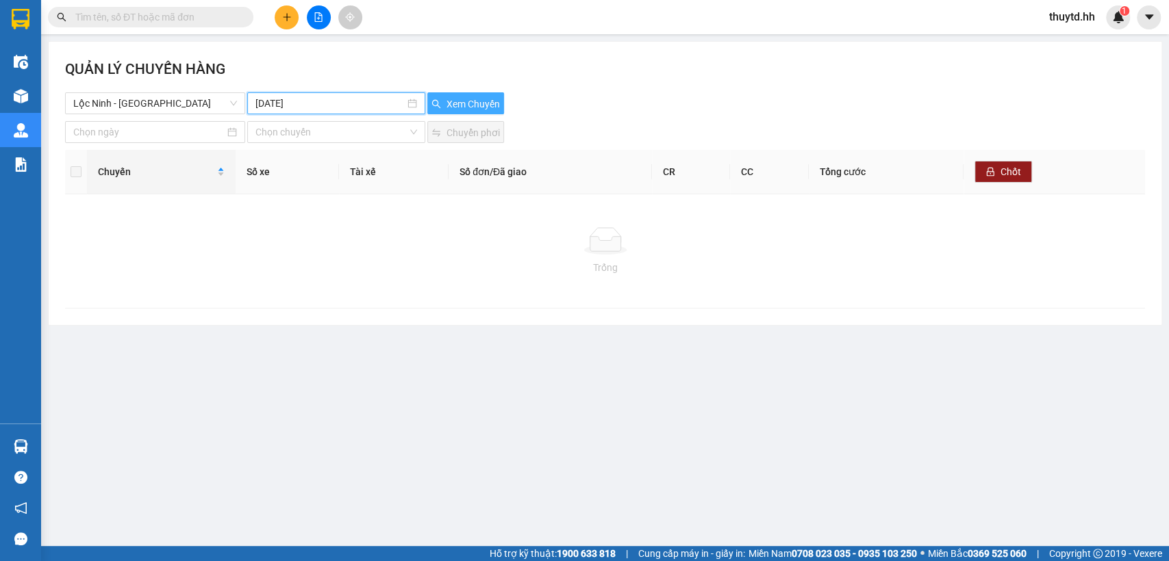
click at [461, 106] on span "Xem Chuyến" at bounding box center [472, 104] width 53 height 15
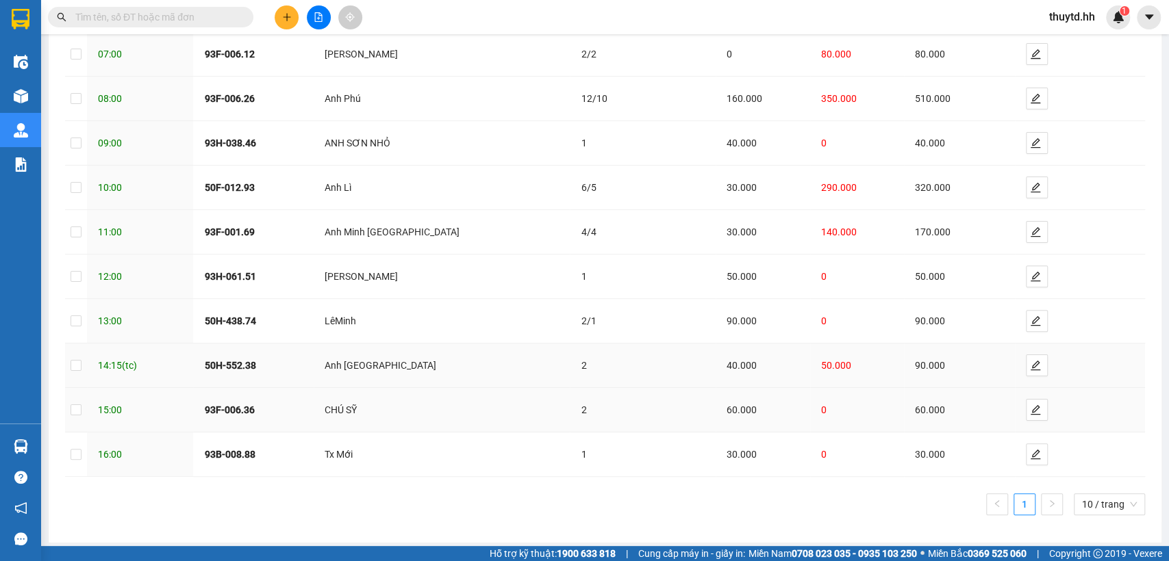
scroll to position [181, 0]
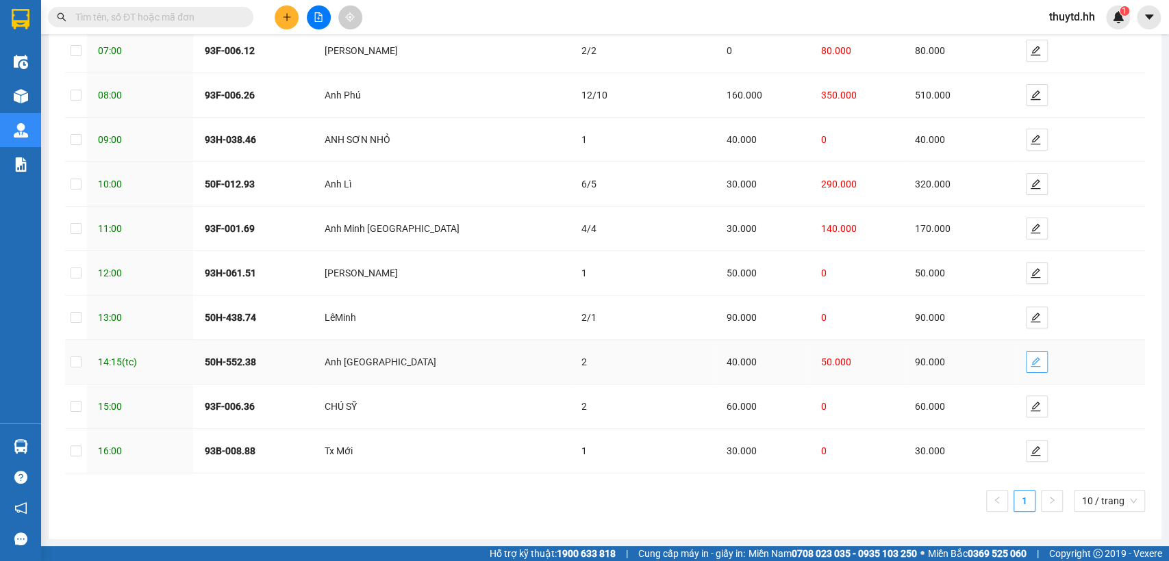
click at [1030, 364] on icon "edit" at bounding box center [1035, 362] width 11 height 11
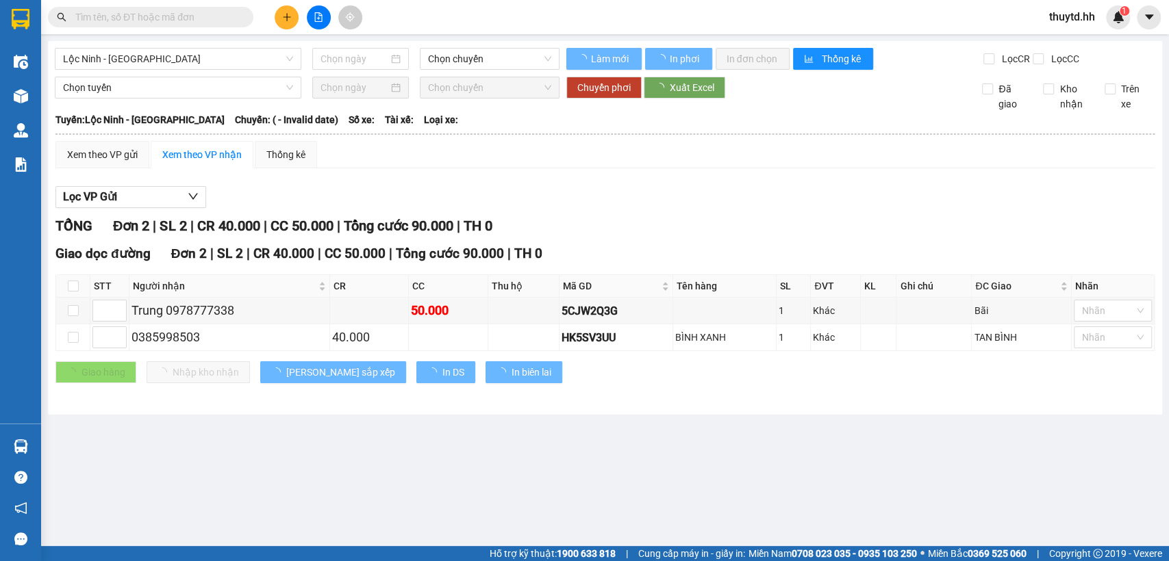
type input "[DATE]"
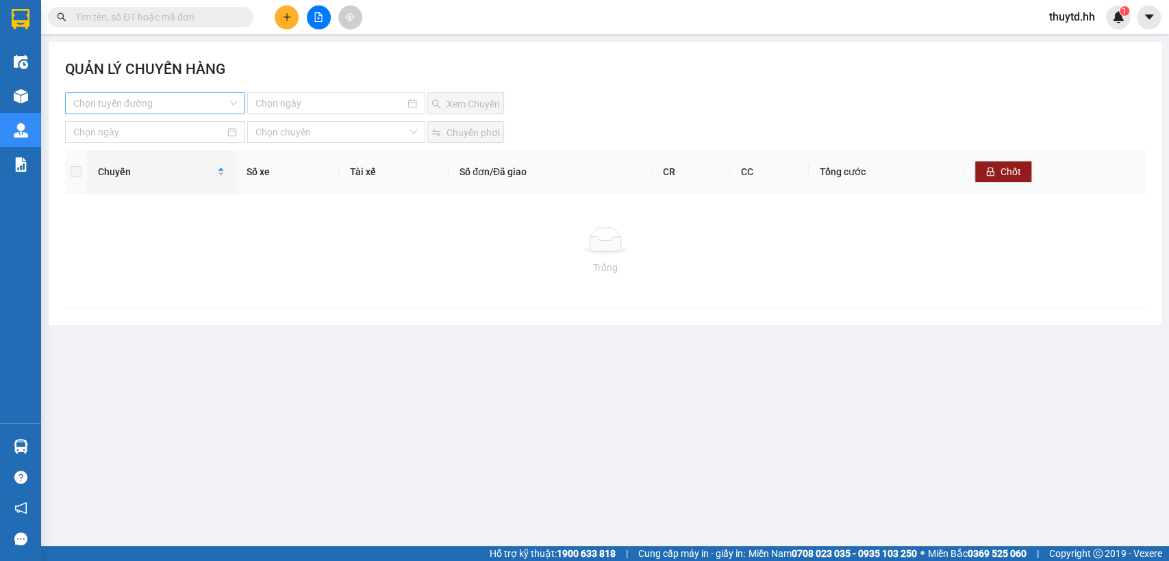
click at [113, 97] on input "search" at bounding box center [150, 103] width 154 height 21
click at [109, 136] on div "Lộc Ninh - [GEOGRAPHIC_DATA]" at bounding box center [169, 130] width 192 height 15
click at [315, 107] on input at bounding box center [329, 103] width 149 height 15
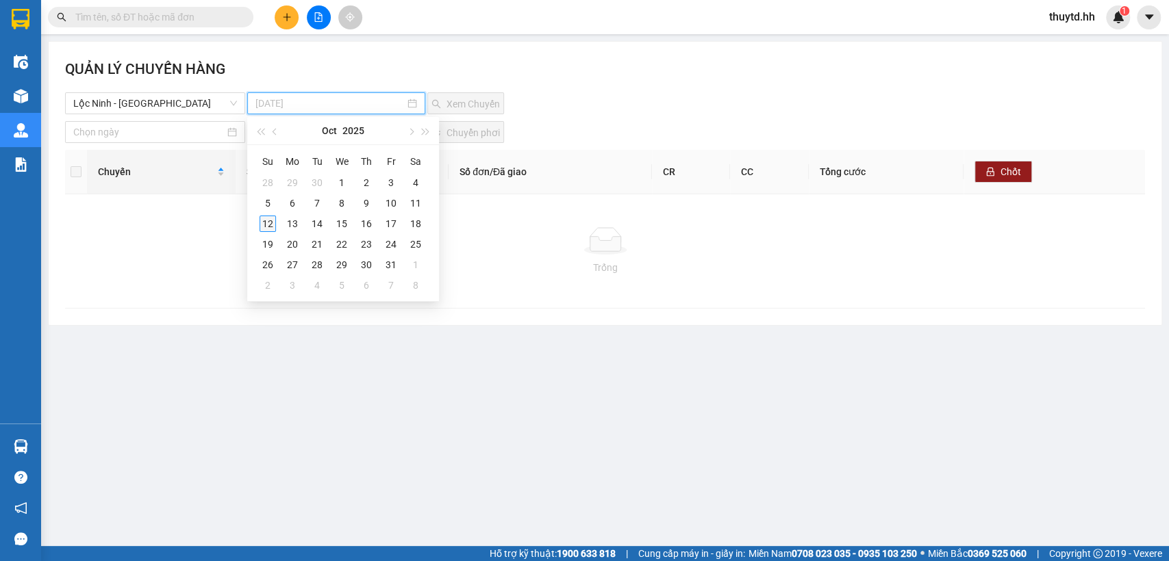
type input "[DATE]"
click at [269, 224] on div "12" at bounding box center [267, 224] width 16 height 16
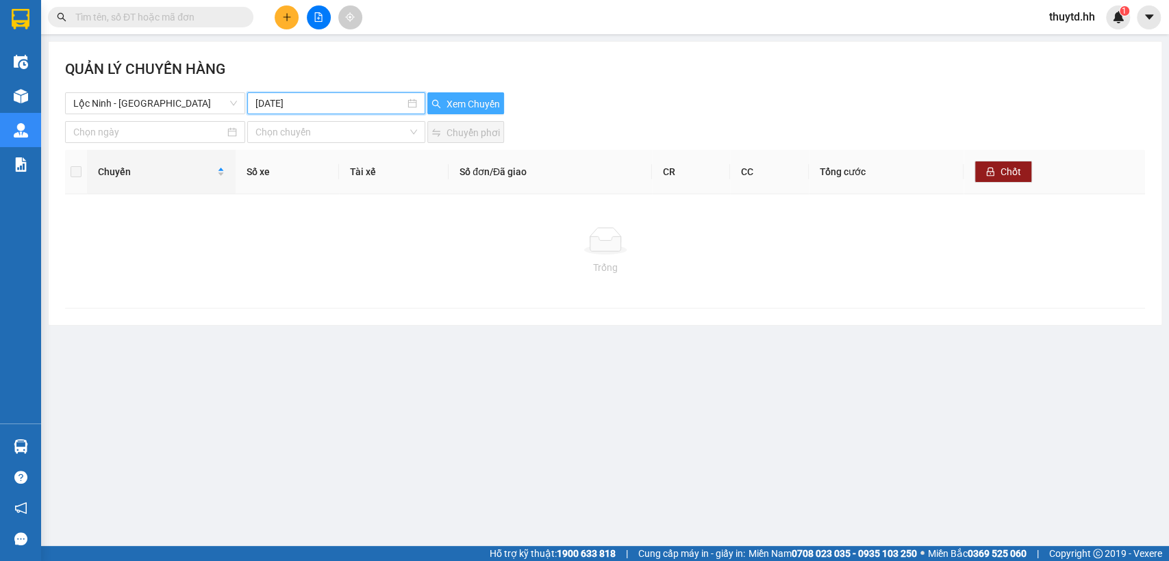
click at [480, 108] on span "Xem Chuyến" at bounding box center [472, 104] width 53 height 15
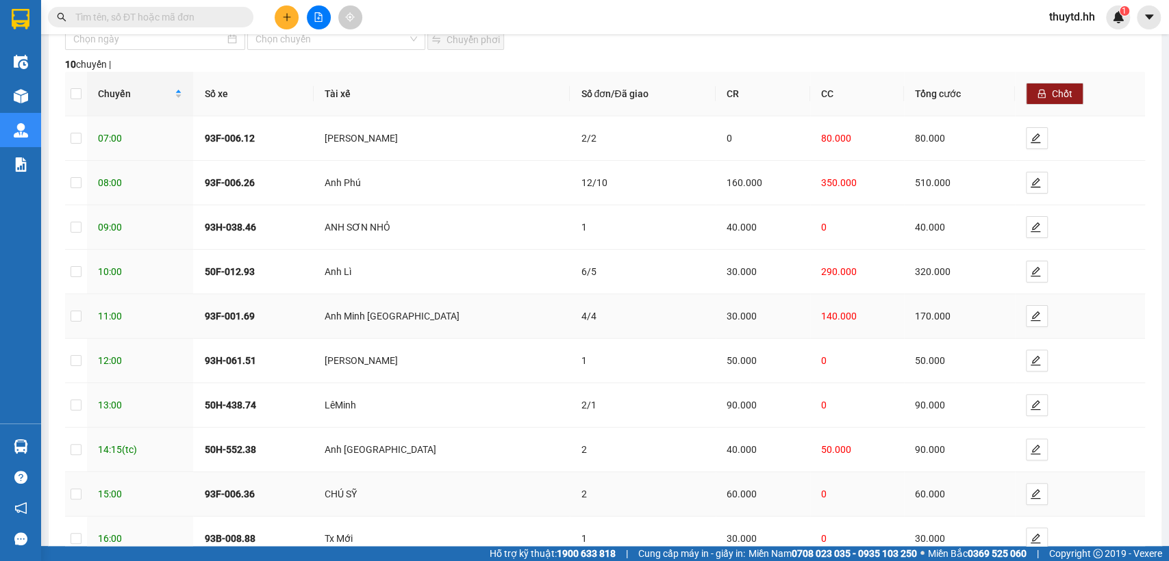
scroll to position [181, 0]
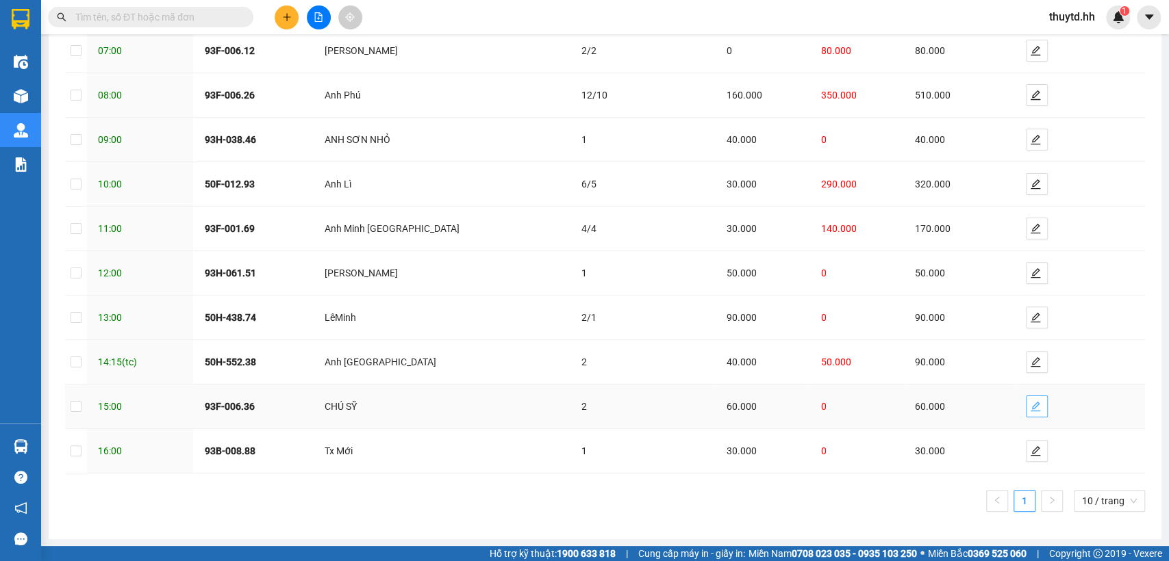
click at [1030, 406] on icon "edit" at bounding box center [1035, 406] width 11 height 11
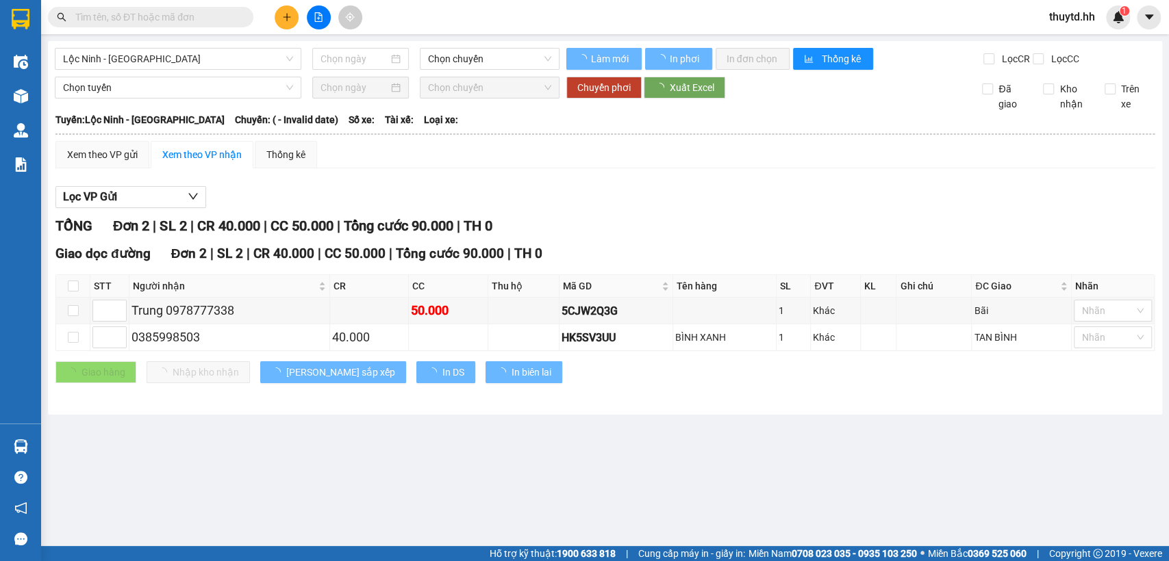
type input "[DATE]"
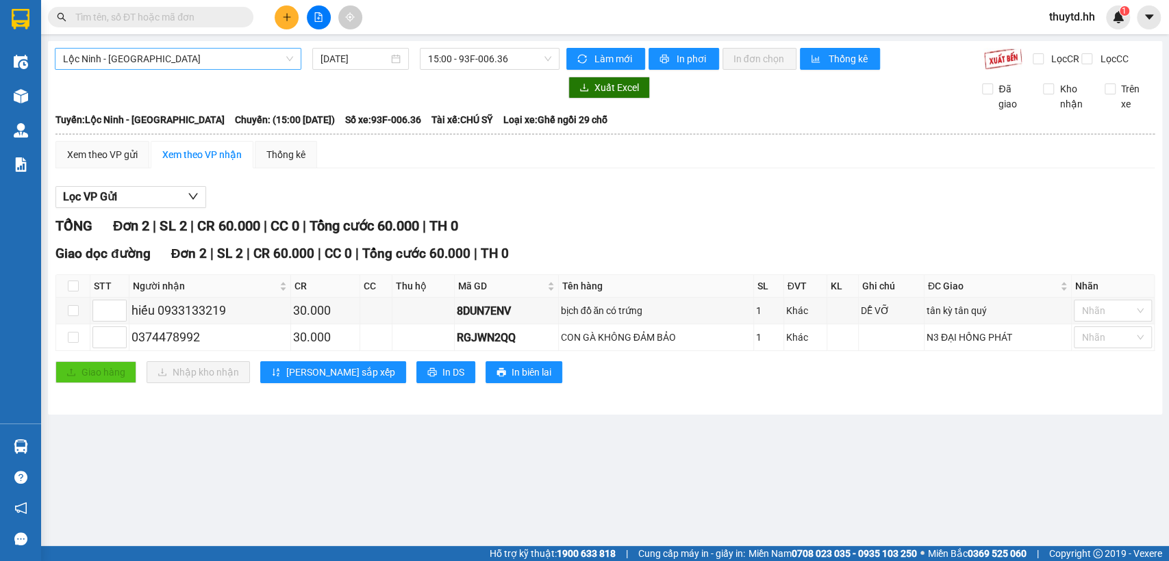
click at [228, 53] on span "Lộc Ninh - [GEOGRAPHIC_DATA]" at bounding box center [178, 59] width 230 height 21
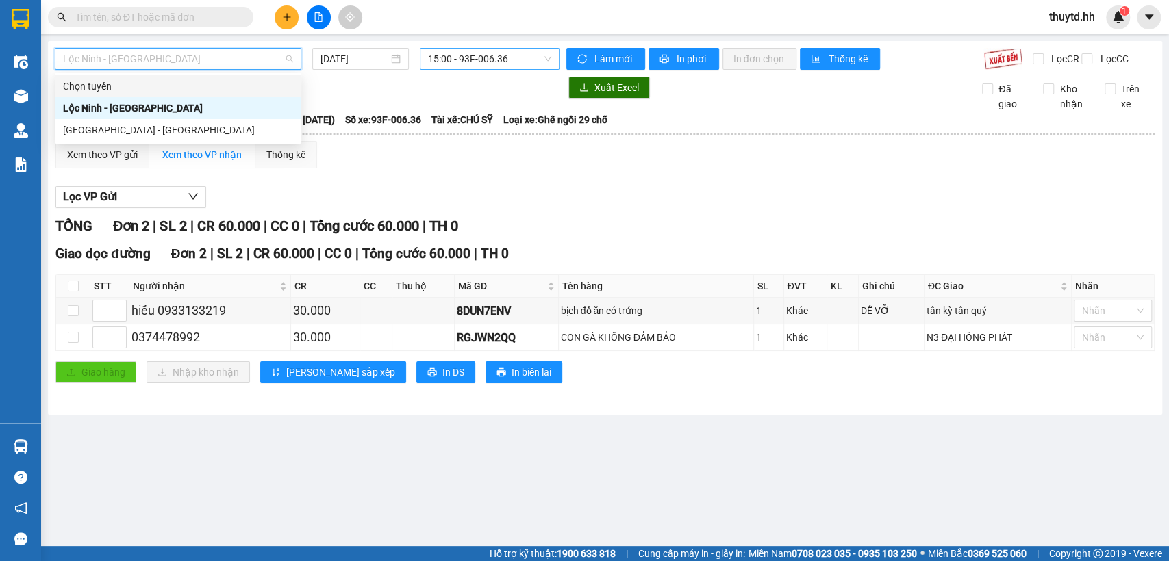
click at [481, 55] on span "15:00 - 93F-006.36" at bounding box center [489, 59] width 123 height 21
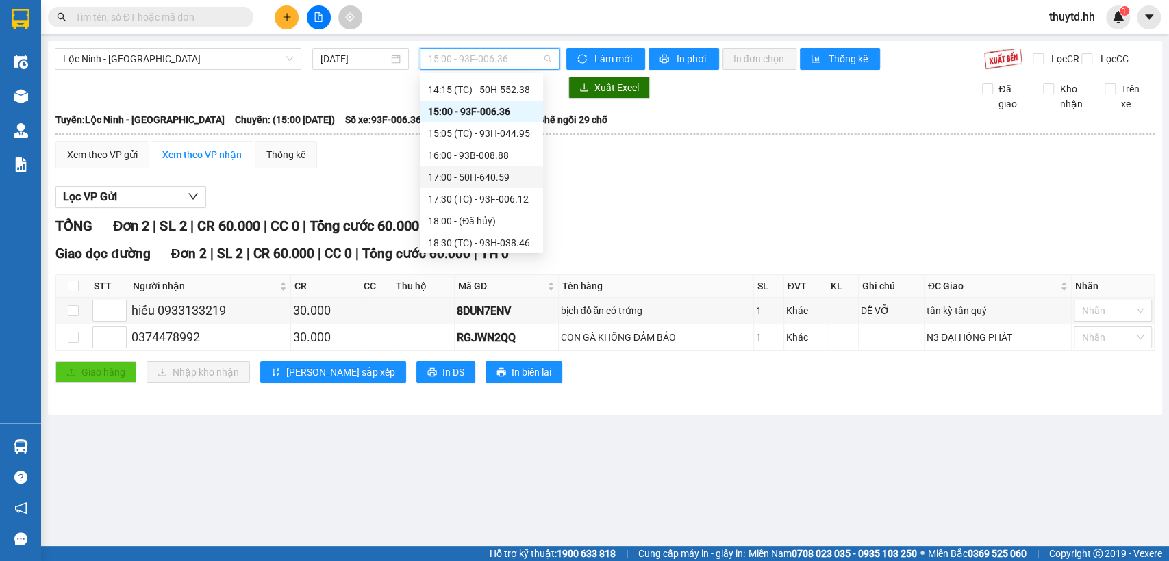
scroll to position [372, 0]
click at [480, 149] on div "16:00 - 93B-008.88" at bounding box center [481, 151] width 107 height 15
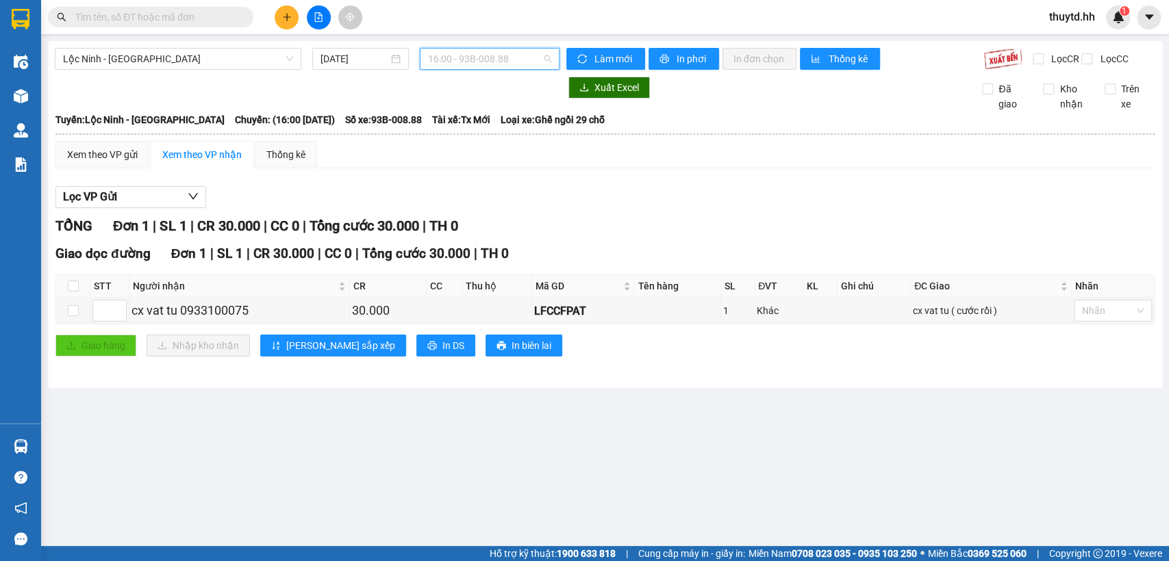
click at [496, 58] on span "16:00 - 93B-008.88" at bounding box center [489, 59] width 123 height 21
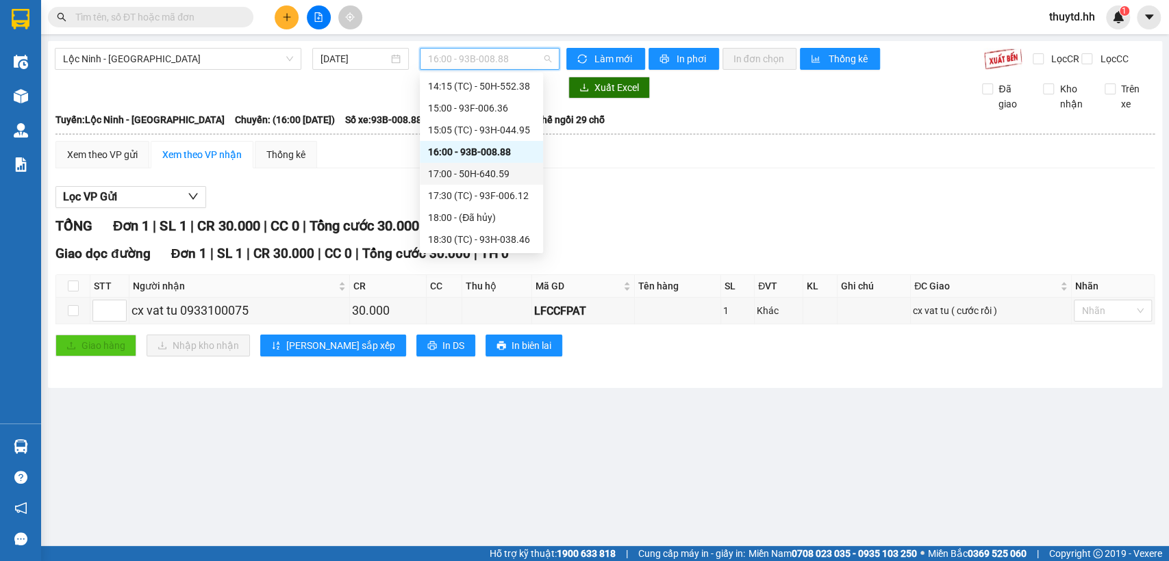
click at [448, 170] on div "17:00 - 50H-640.59" at bounding box center [481, 173] width 107 height 15
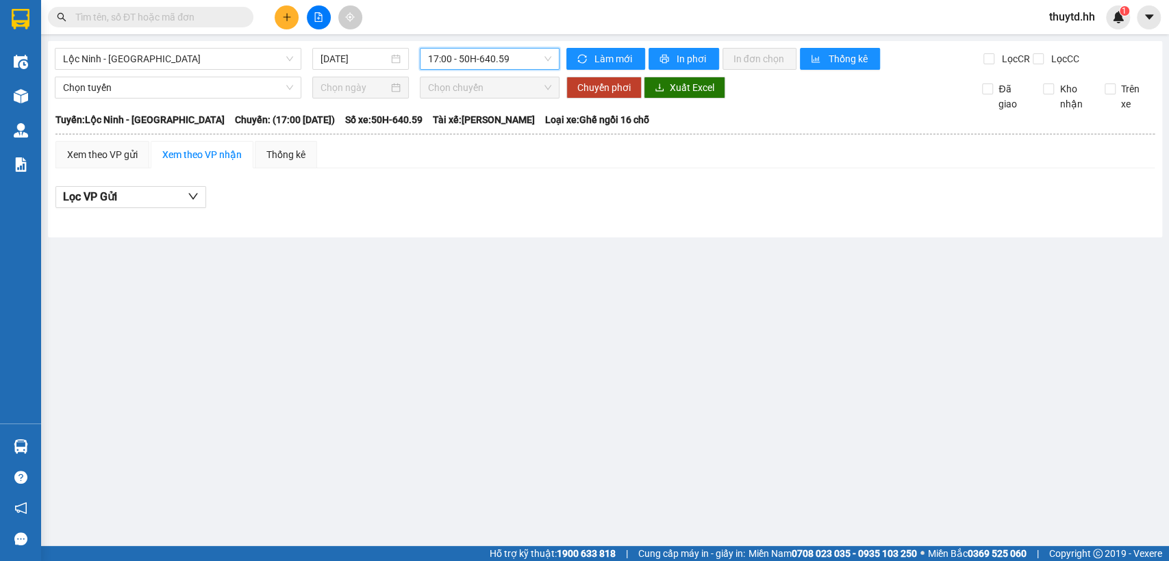
click at [483, 64] on span "17:00 - 50H-640.59" at bounding box center [489, 59] width 123 height 21
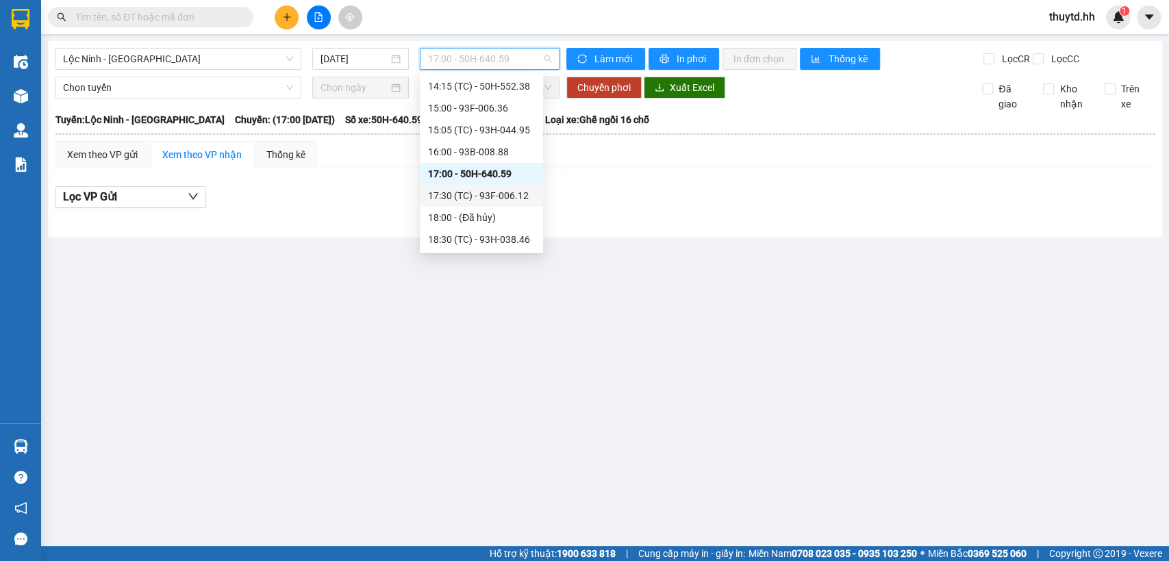
click at [466, 194] on div "17:30 (TC) - 93F-006.12" at bounding box center [481, 195] width 107 height 15
